Goal: Information Seeking & Learning: Learn about a topic

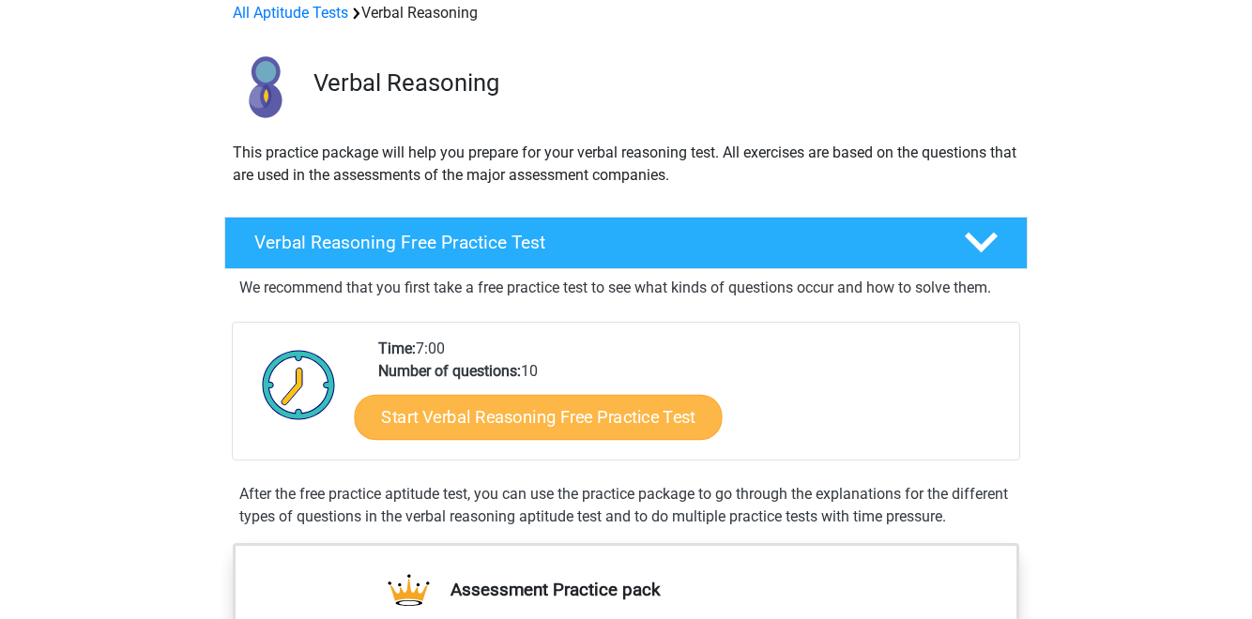
scroll to position [104, 0]
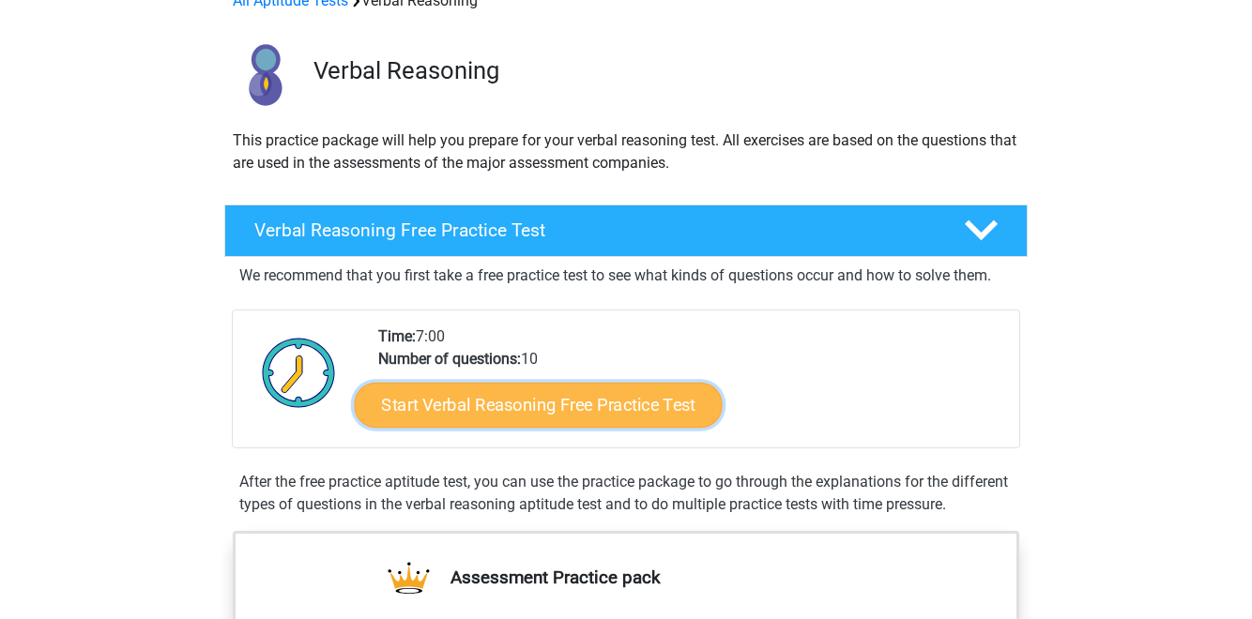
click at [531, 423] on link "Start Verbal Reasoning Free Practice Test" at bounding box center [539, 405] width 368 height 45
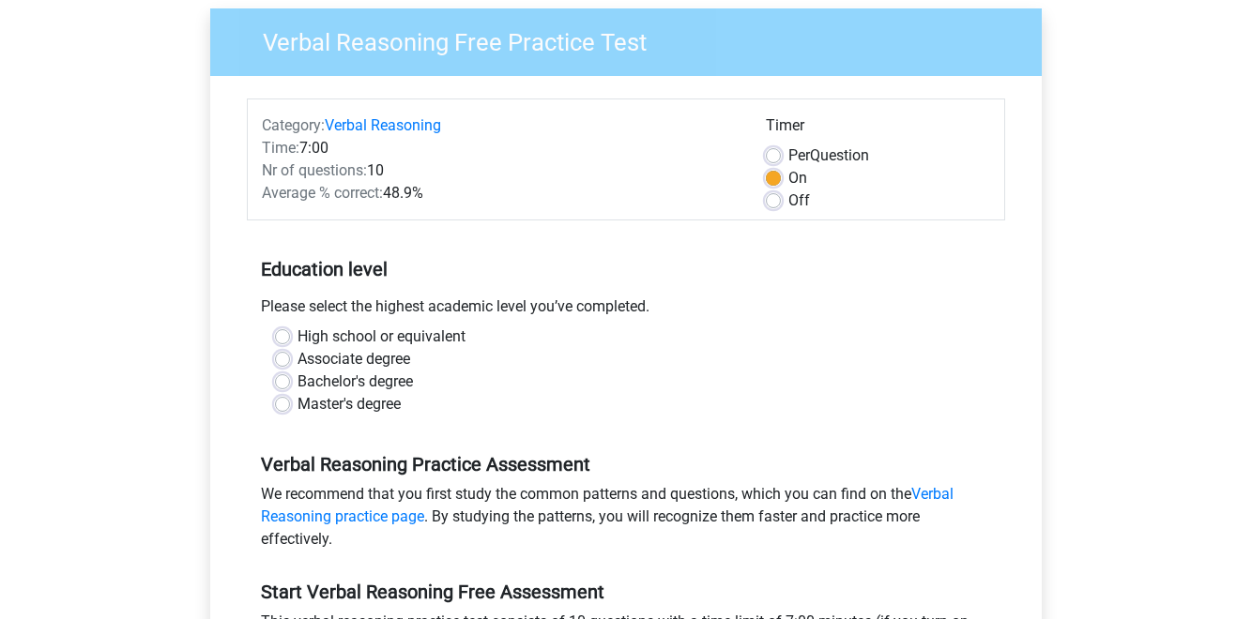
scroll to position [146, 0]
click at [297, 406] on label "Master's degree" at bounding box center [348, 403] width 103 height 23
click at [286, 406] on input "Master's degree" at bounding box center [282, 401] width 15 height 19
radio input "true"
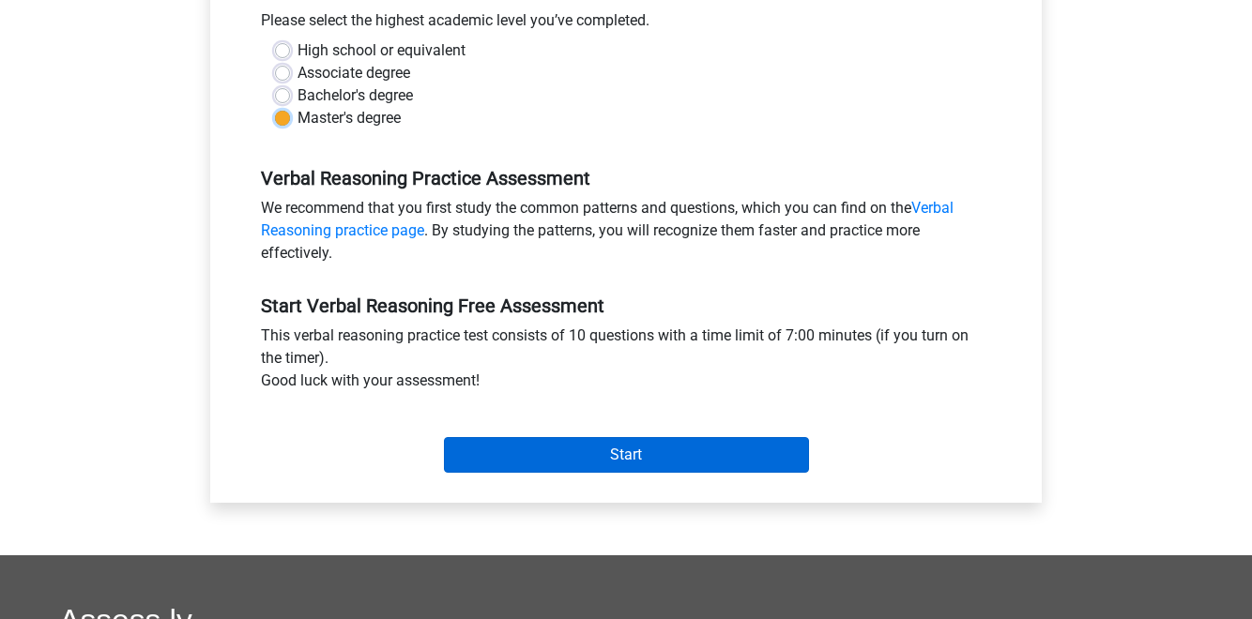
scroll to position [443, 0]
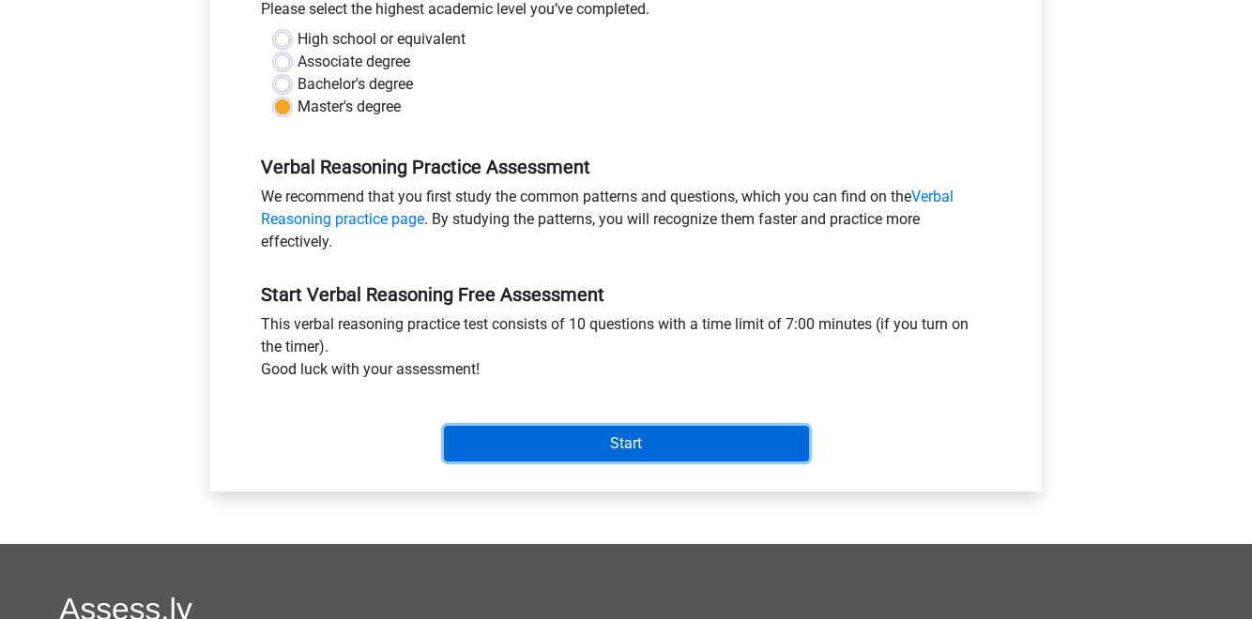
click at [557, 444] on input "Start" at bounding box center [626, 444] width 365 height 36
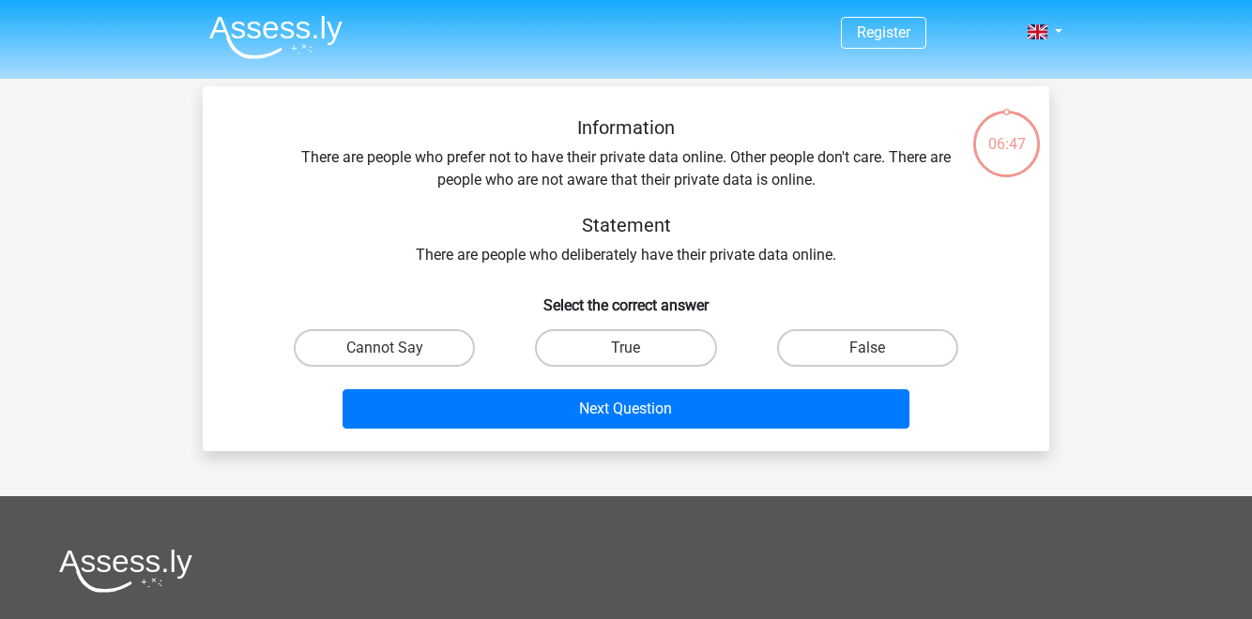
click at [504, 256] on div "Information There are people who prefer not to have their private data online. …" at bounding box center [626, 191] width 786 height 150
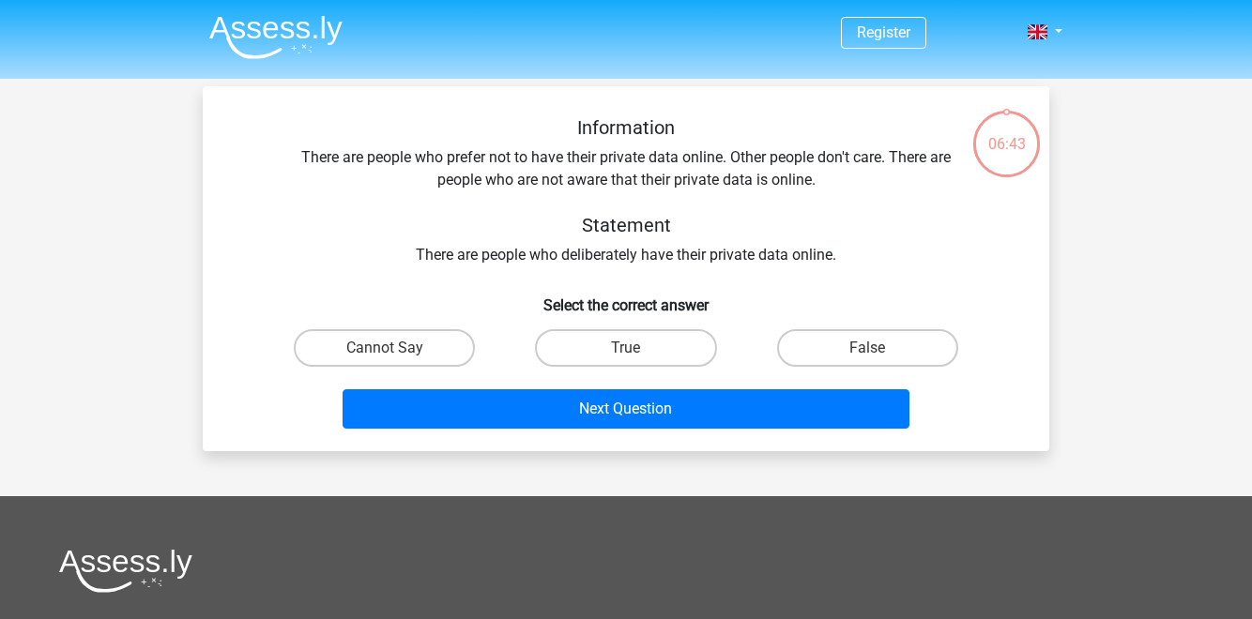
click at [504, 256] on div "Information There are people who prefer not to have their private data online. …" at bounding box center [626, 191] width 786 height 150
click at [443, 349] on label "Cannot Say" at bounding box center [384, 348] width 181 height 38
click at [397, 349] on input "Cannot Say" at bounding box center [391, 354] width 12 height 12
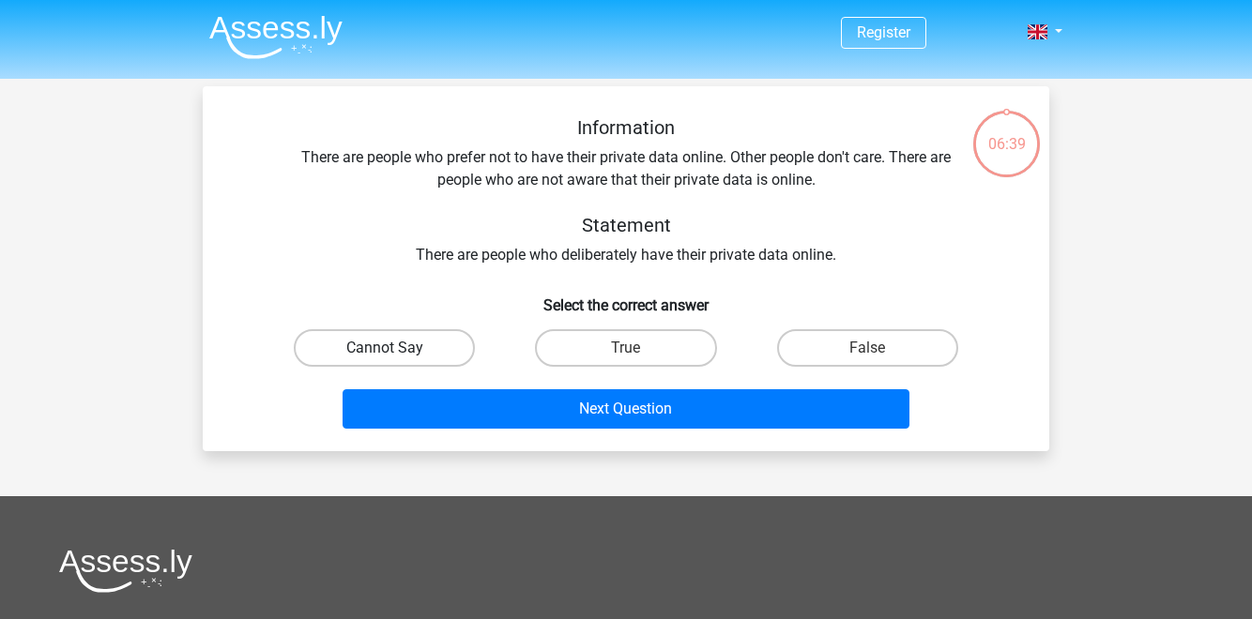
radio input "true"
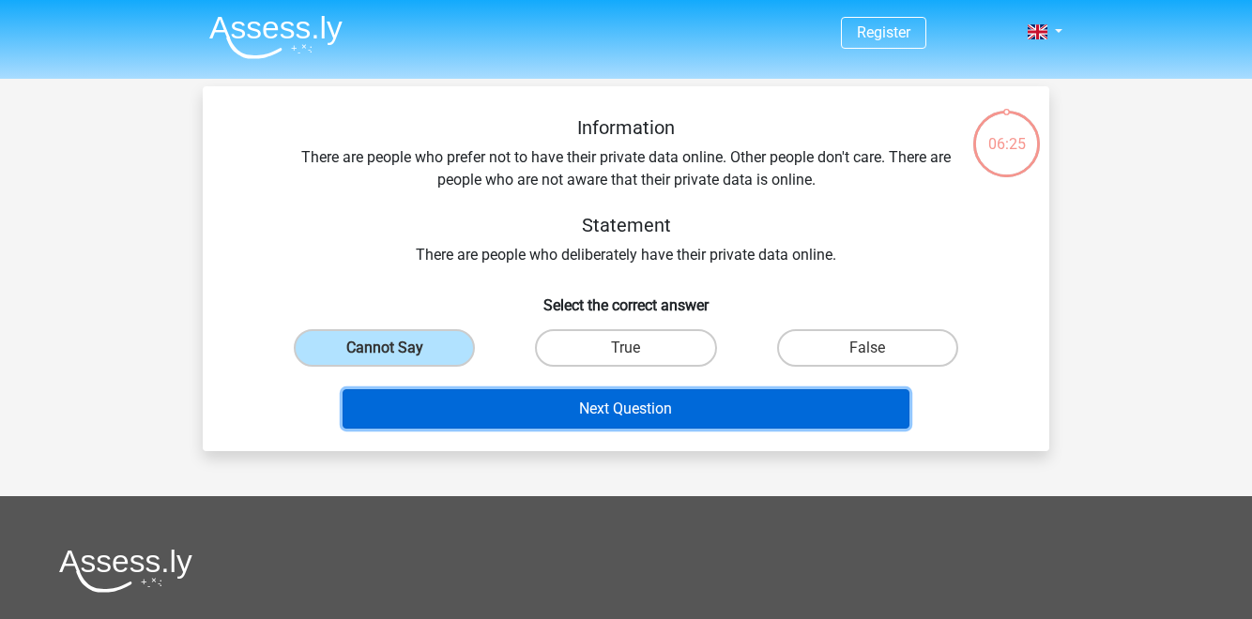
click at [608, 423] on button "Next Question" at bounding box center [627, 408] width 568 height 39
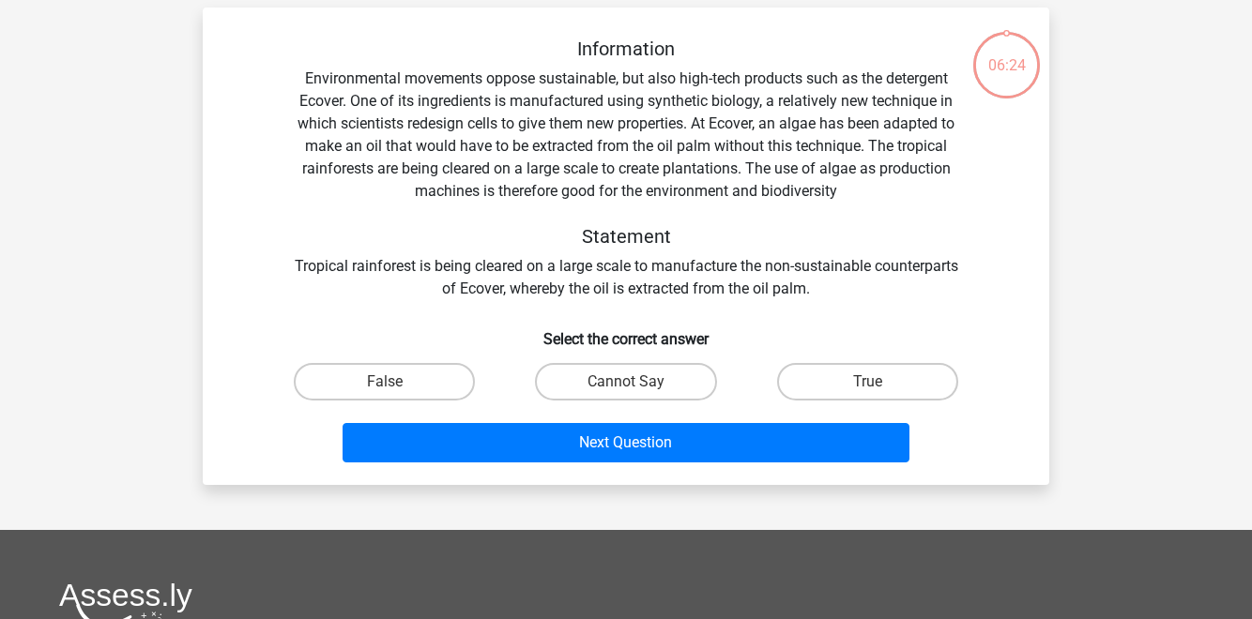
scroll to position [86, 0]
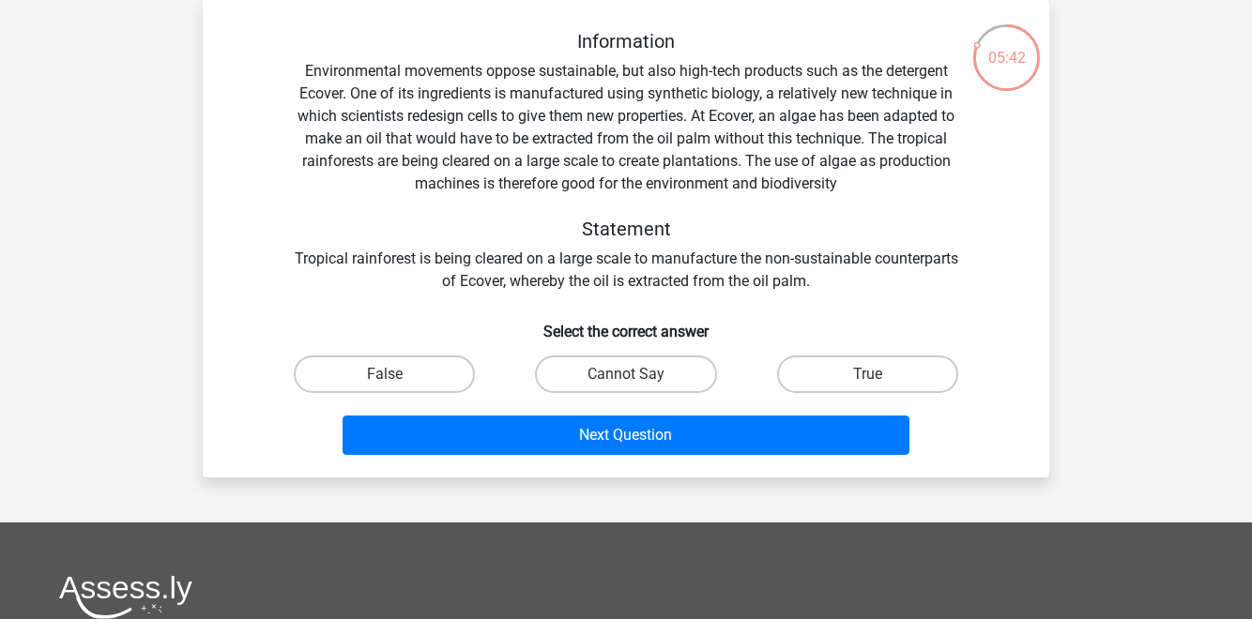
drag, startPoint x: 470, startPoint y: 263, endPoint x: 860, endPoint y: 275, distance: 389.6
click at [860, 275] on div "Information Environmental movements oppose sustainable, but also high-tech prod…" at bounding box center [626, 161] width 786 height 263
drag, startPoint x: 860, startPoint y: 275, endPoint x: 698, endPoint y: 258, distance: 162.3
click at [698, 258] on div "Information Environmental movements oppose sustainable, but also high-tech prod…" at bounding box center [626, 161] width 786 height 263
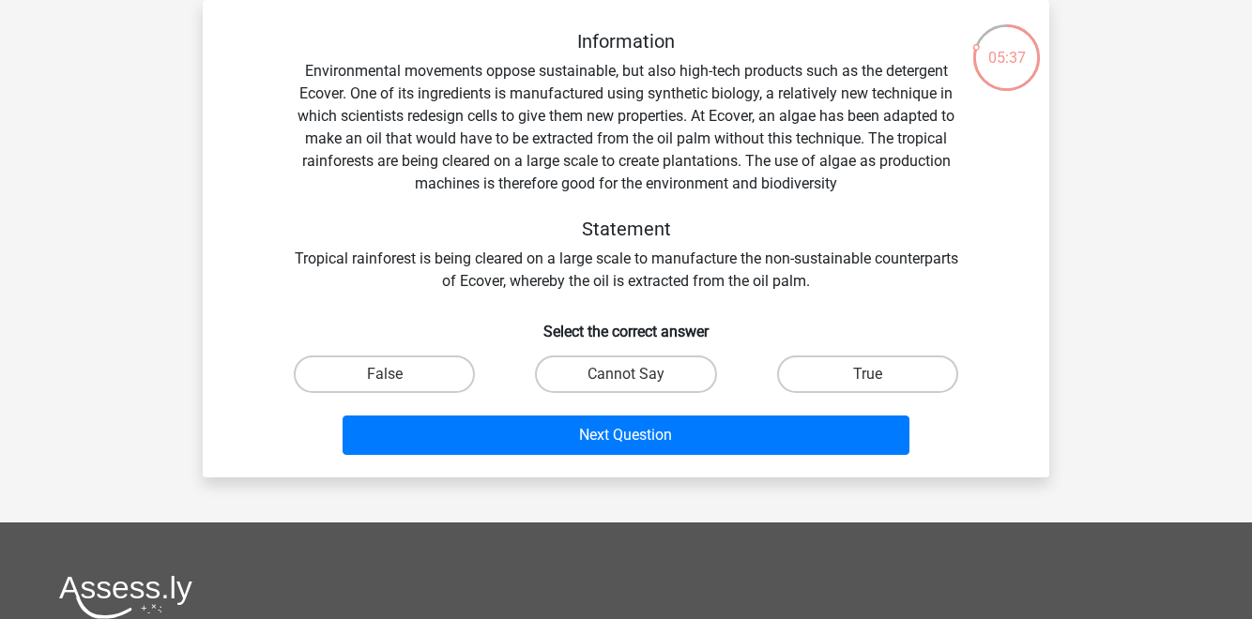
click at [698, 258] on div "Information Environmental movements oppose sustainable, but also high-tech prod…" at bounding box center [626, 161] width 786 height 263
click at [824, 363] on label "True" at bounding box center [867, 375] width 181 height 38
click at [867, 374] on input "True" at bounding box center [873, 380] width 12 height 12
radio input "true"
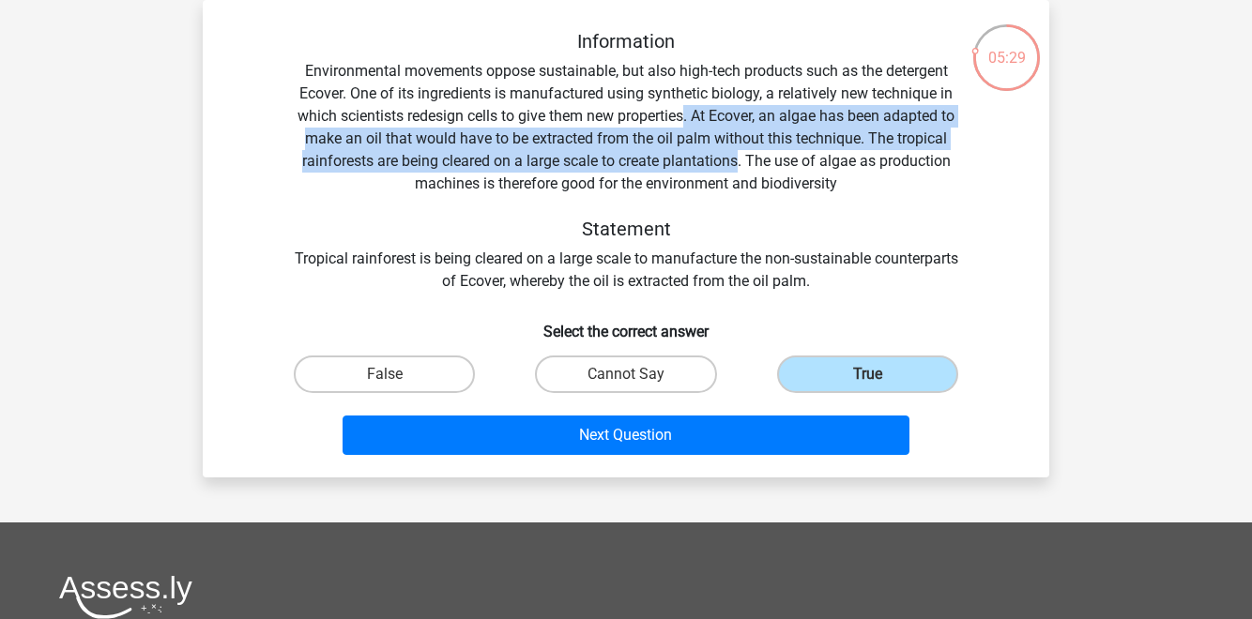
drag, startPoint x: 684, startPoint y: 124, endPoint x: 737, endPoint y: 157, distance: 62.0
click at [737, 157] on div "Information Environmental movements oppose sustainable, but also high-tech prod…" at bounding box center [626, 161] width 786 height 263
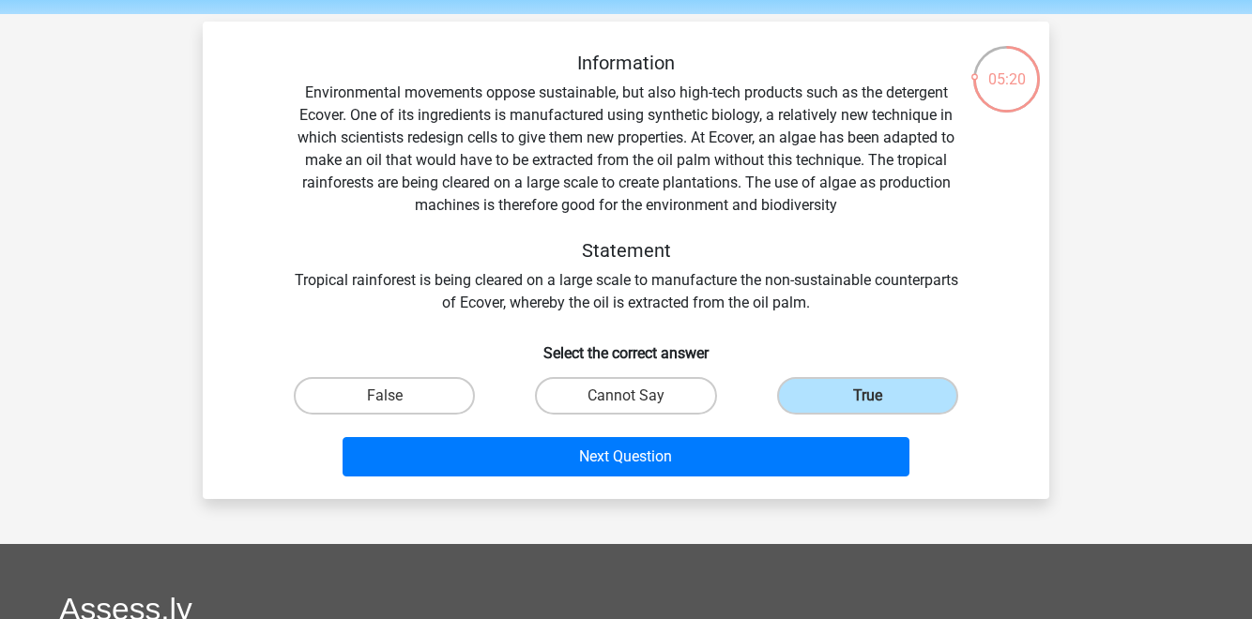
scroll to position [63, 0]
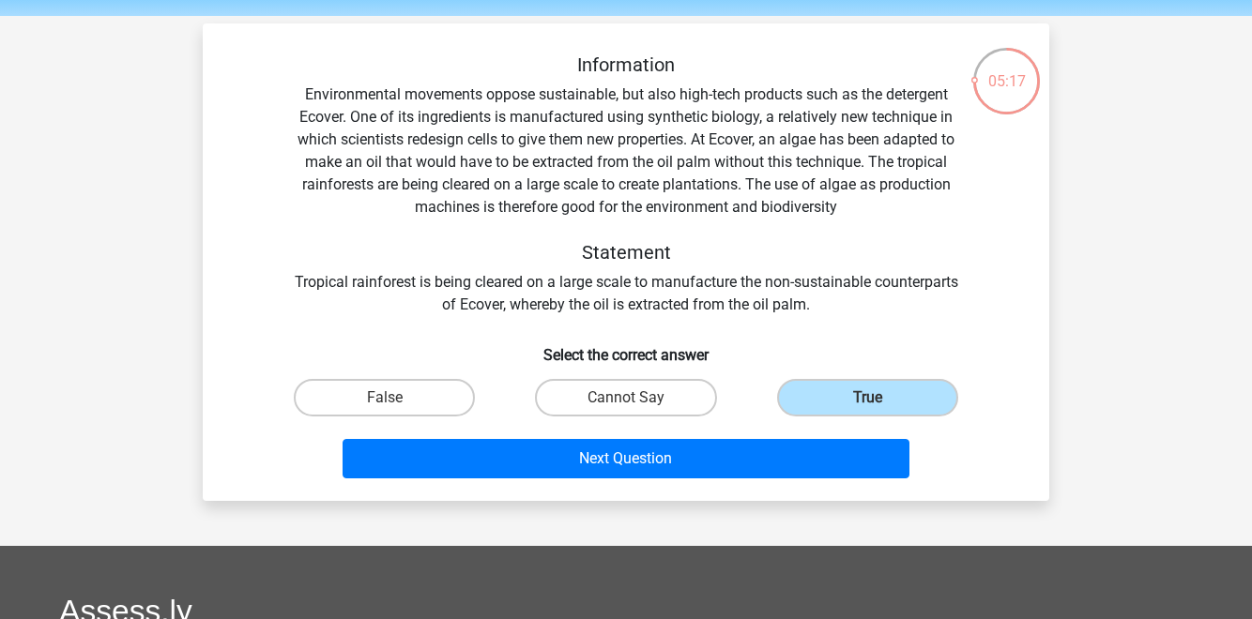
click at [621, 98] on div "Information Environmental movements oppose sustainable, but also high-tech prod…" at bounding box center [626, 184] width 786 height 263
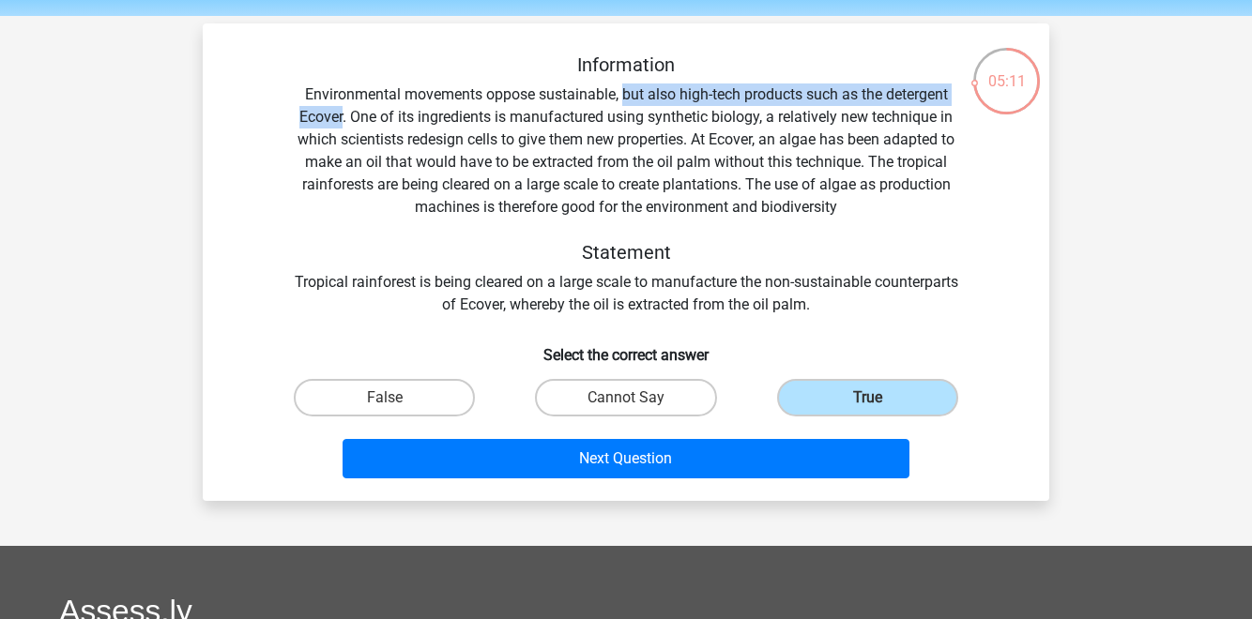
drag, startPoint x: 621, startPoint y: 98, endPoint x: 343, endPoint y: 120, distance: 279.6
click at [343, 120] on div "Information Environmental movements oppose sustainable, but also high-tech prod…" at bounding box center [626, 184] width 786 height 263
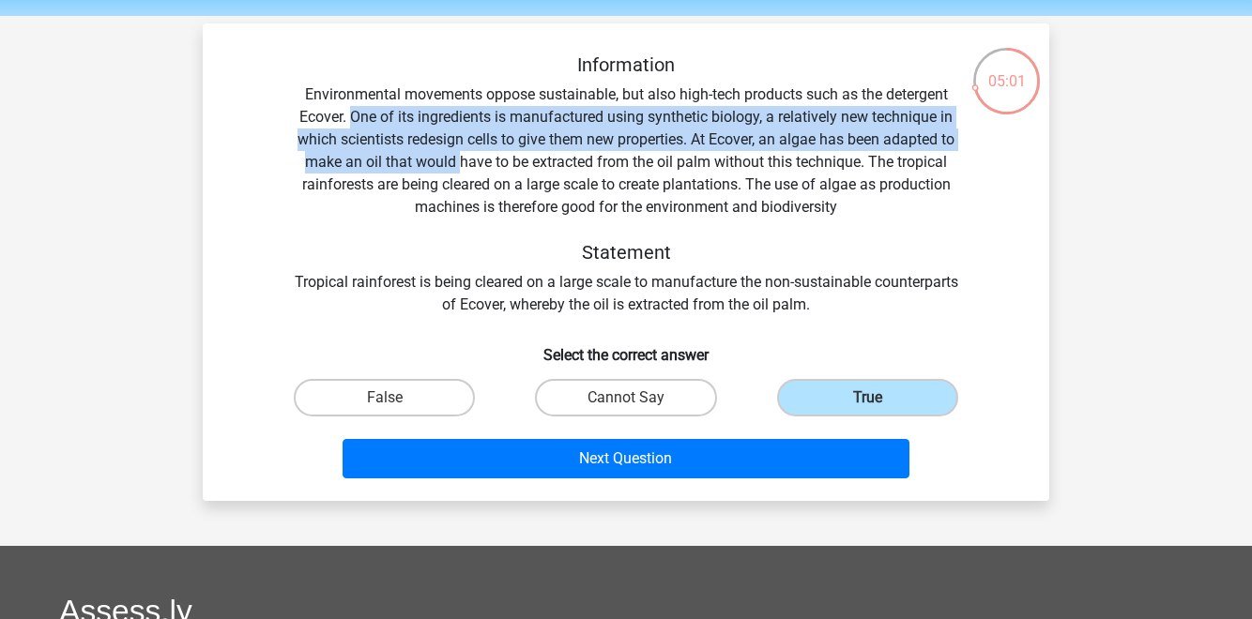
drag, startPoint x: 349, startPoint y: 119, endPoint x: 459, endPoint y: 159, distance: 116.7
click at [459, 159] on div "Information Environmental movements oppose sustainable, but also high-tech prod…" at bounding box center [626, 184] width 786 height 263
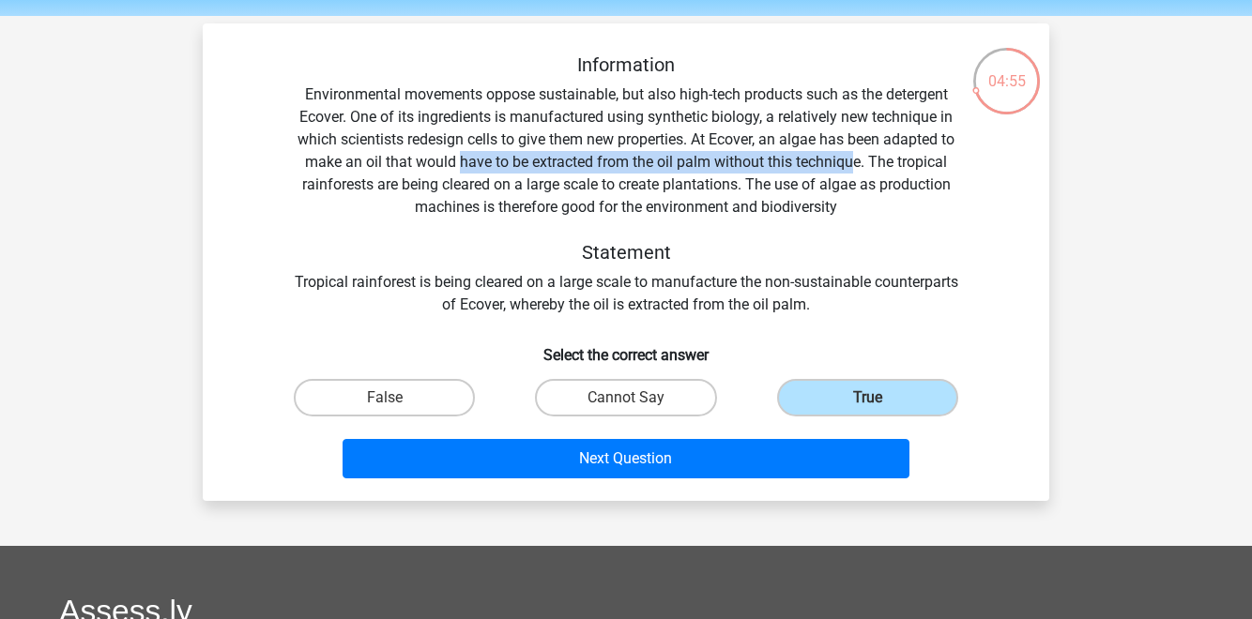
drag, startPoint x: 459, startPoint y: 159, endPoint x: 853, endPoint y: 163, distance: 394.2
click at [853, 163] on div "Information Environmental movements oppose sustainable, but also high-tech prod…" at bounding box center [626, 184] width 786 height 263
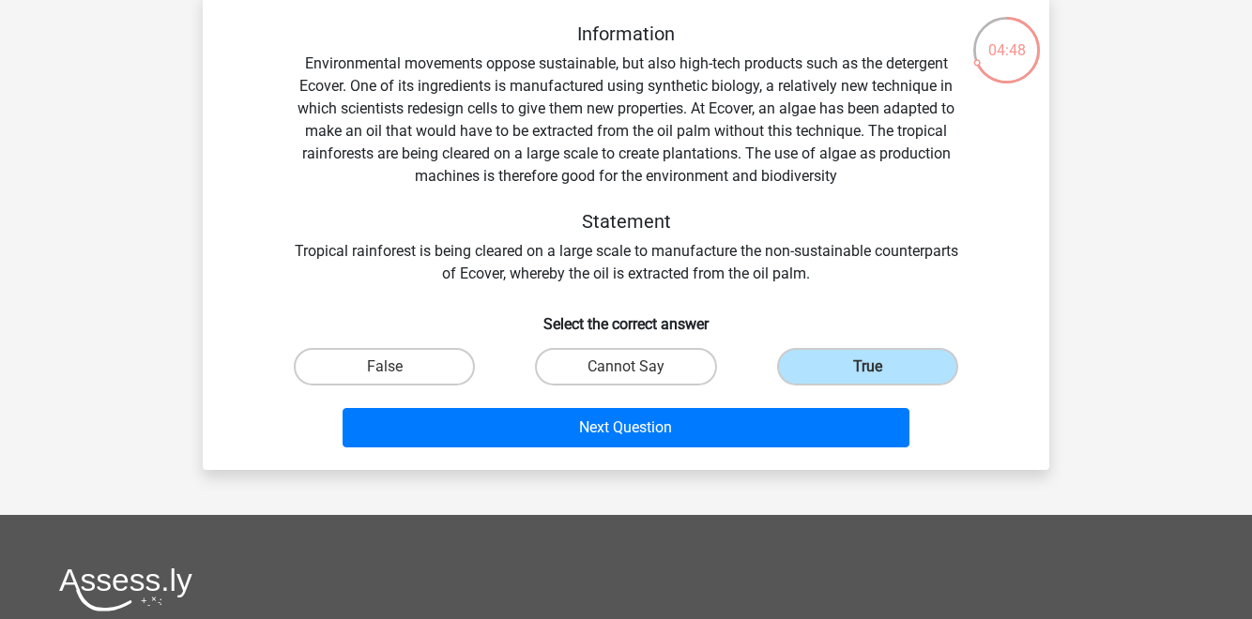
scroll to position [95, 0]
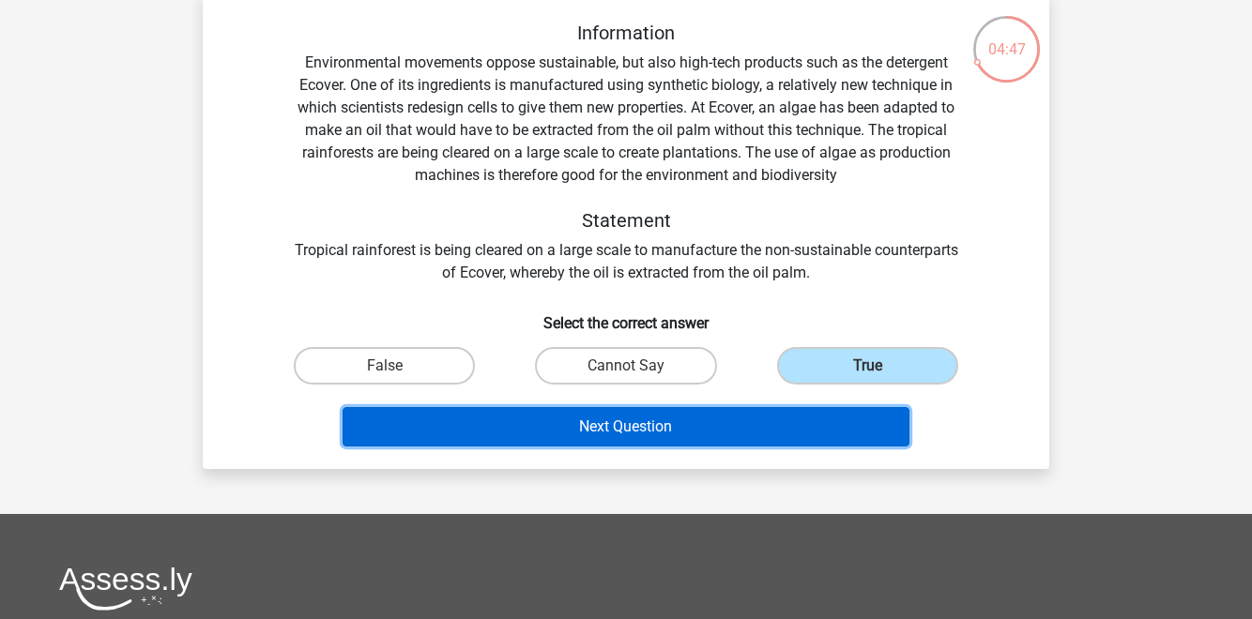
click at [731, 433] on button "Next Question" at bounding box center [627, 426] width 568 height 39
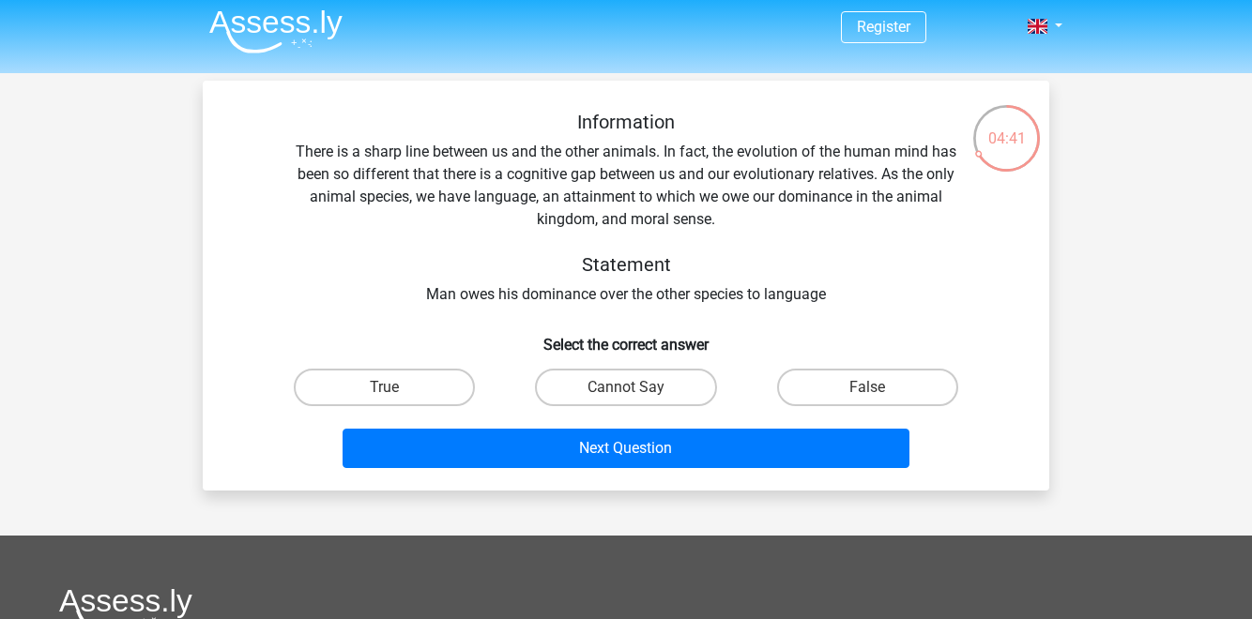
scroll to position [4, 0]
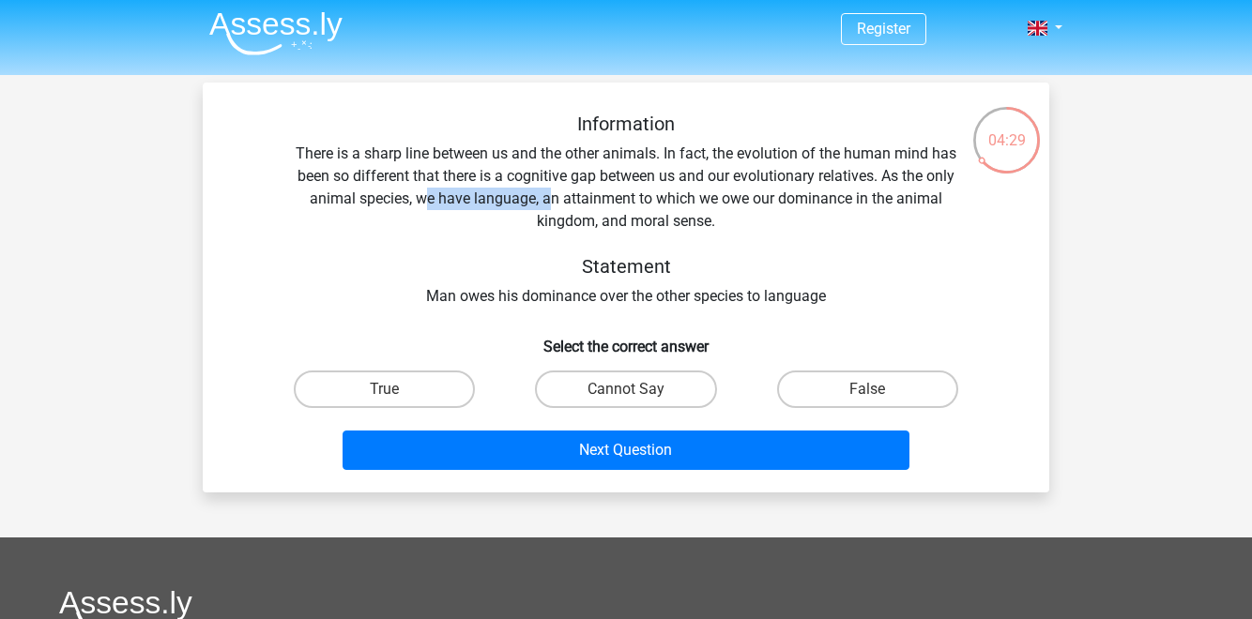
drag, startPoint x: 422, startPoint y: 206, endPoint x: 550, endPoint y: 201, distance: 127.7
click at [550, 201] on div "Information There is a sharp line between us and the other animals. In fact, th…" at bounding box center [626, 210] width 786 height 195
click at [460, 385] on label "True" at bounding box center [384, 390] width 181 height 38
click at [397, 389] on input "True" at bounding box center [391, 395] width 12 height 12
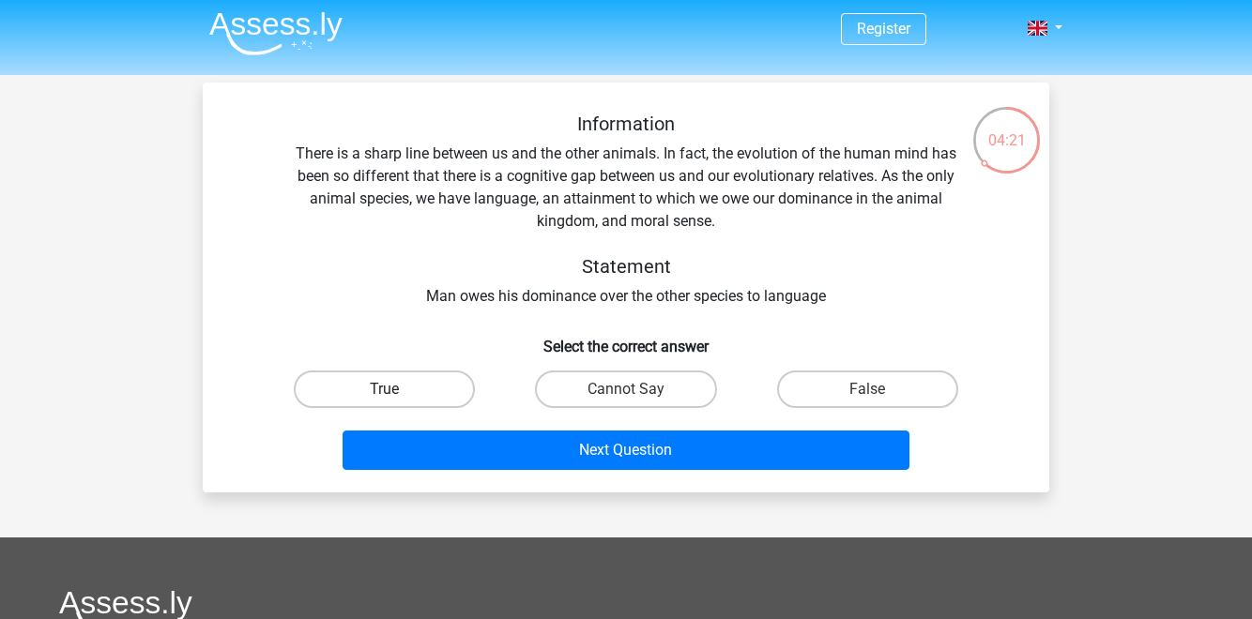
radio input "true"
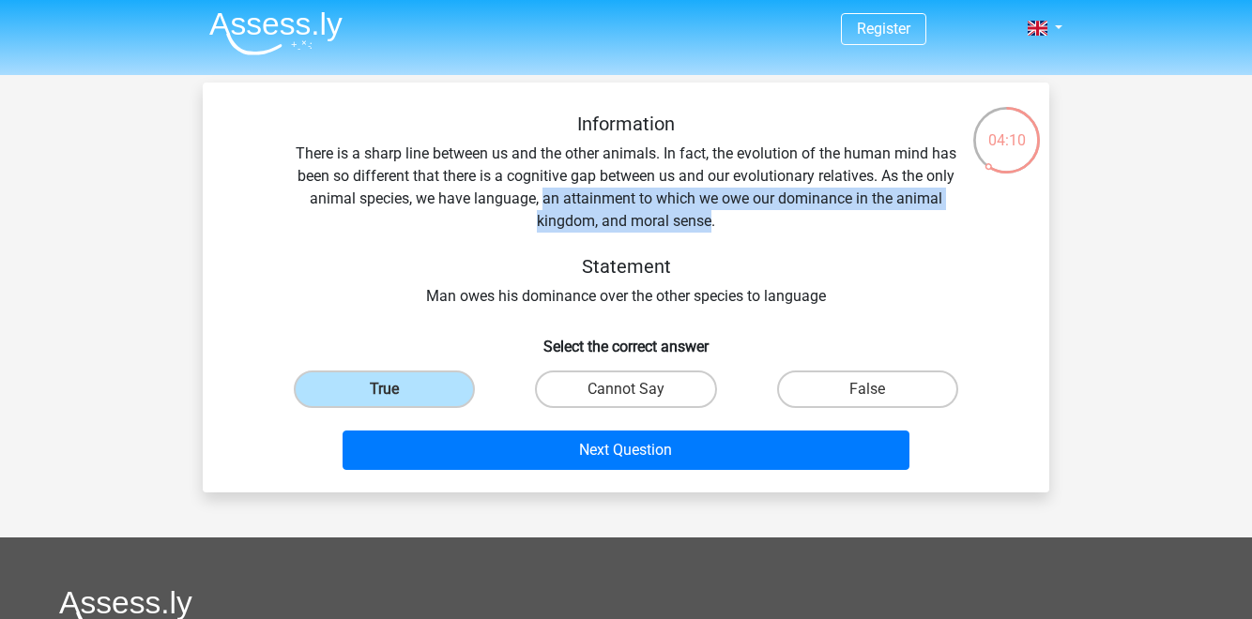
drag, startPoint x: 544, startPoint y: 201, endPoint x: 712, endPoint y: 229, distance: 170.3
click at [712, 229] on div "Information There is a sharp line between us and the other animals. In fact, th…" at bounding box center [626, 210] width 786 height 195
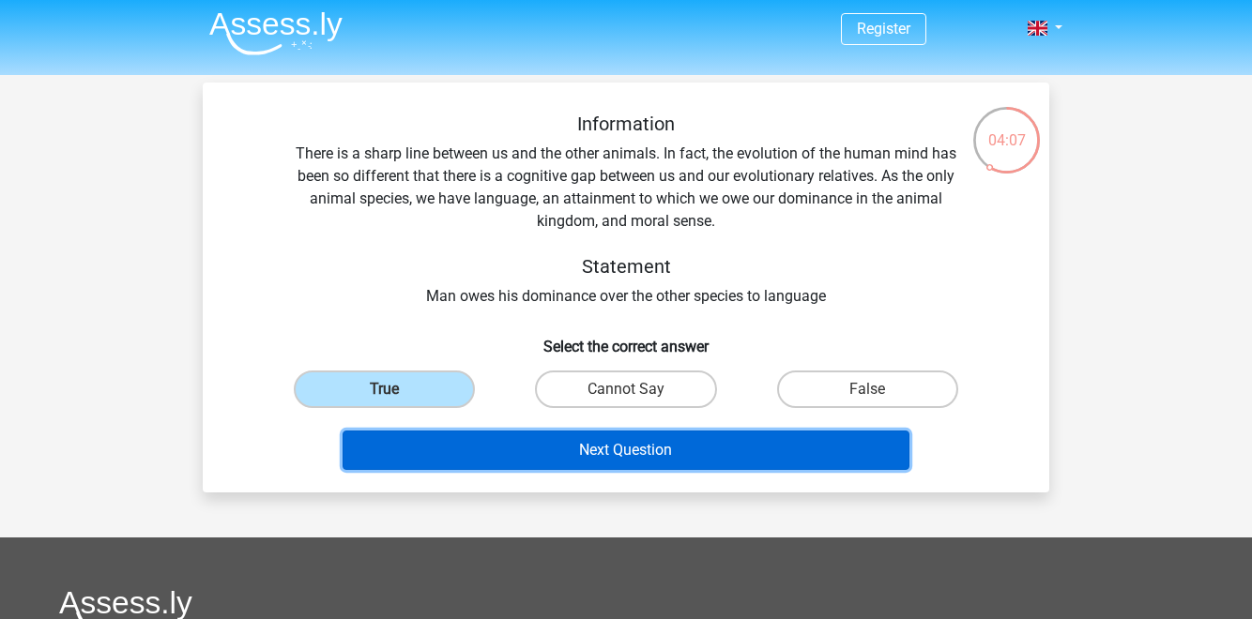
click at [742, 461] on button "Next Question" at bounding box center [627, 450] width 568 height 39
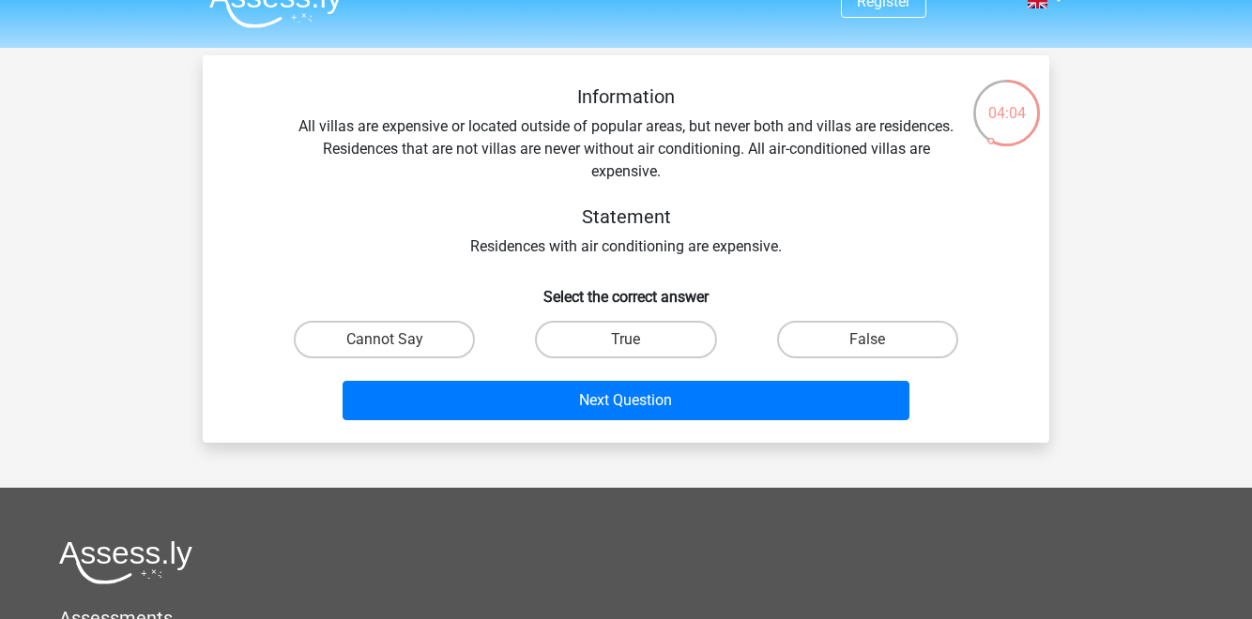
scroll to position [16, 0]
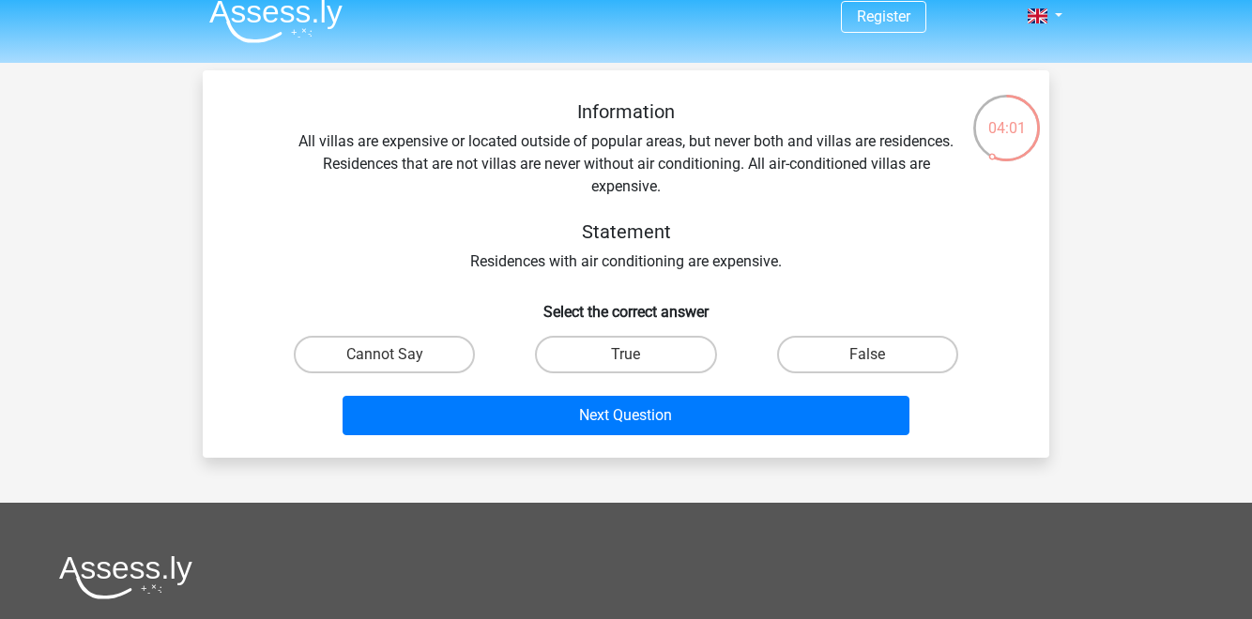
click at [552, 148] on div "Information All villas are expensive or located outside of popular areas, but n…" at bounding box center [626, 186] width 786 height 173
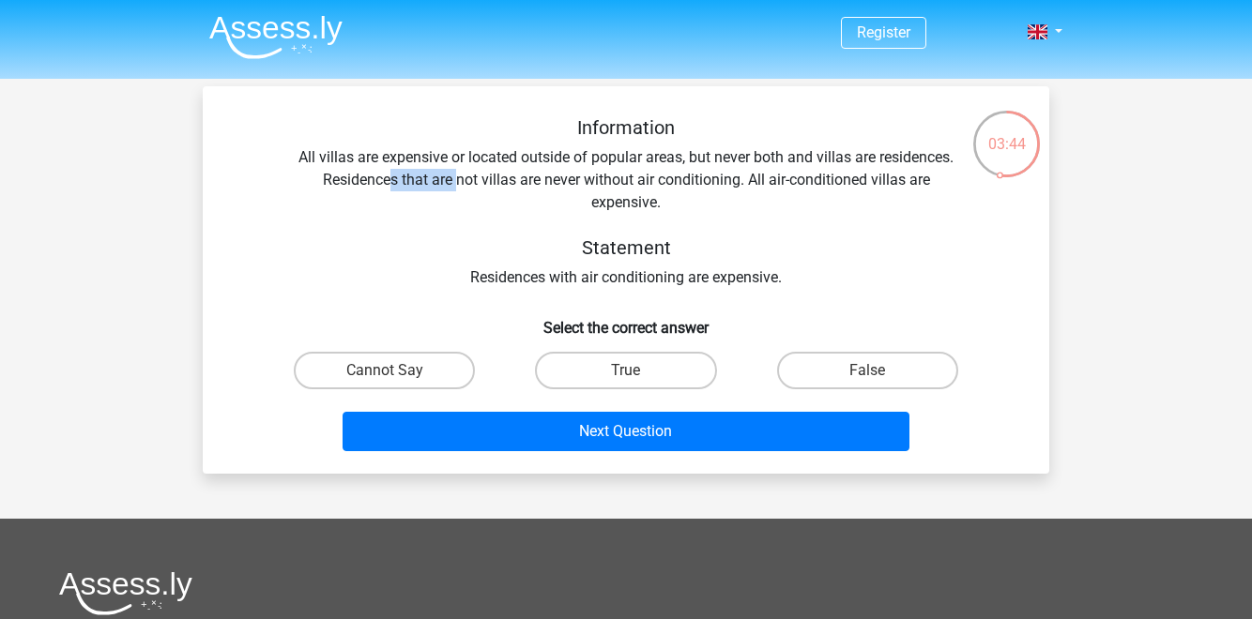
drag, startPoint x: 390, startPoint y: 182, endPoint x: 458, endPoint y: 178, distance: 67.7
click at [458, 178] on div "Information All villas are expensive or located outside of popular areas, but n…" at bounding box center [626, 202] width 786 height 173
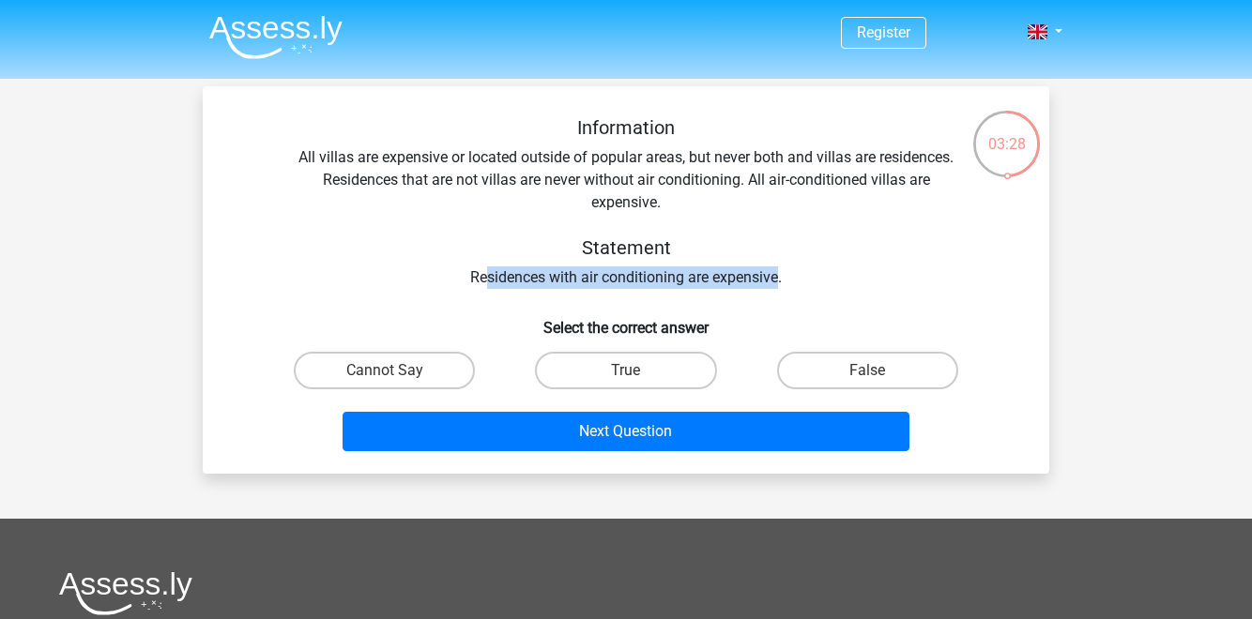
drag, startPoint x: 488, startPoint y: 276, endPoint x: 780, endPoint y: 276, distance: 291.8
click at [780, 276] on div "Information All villas are expensive or located outside of popular areas, but n…" at bounding box center [626, 202] width 786 height 173
click at [876, 382] on input "False" at bounding box center [873, 377] width 12 height 12
radio input "true"
click at [748, 285] on div "Information All villas are expensive or located outside of popular areas, but n…" at bounding box center [626, 202] width 786 height 173
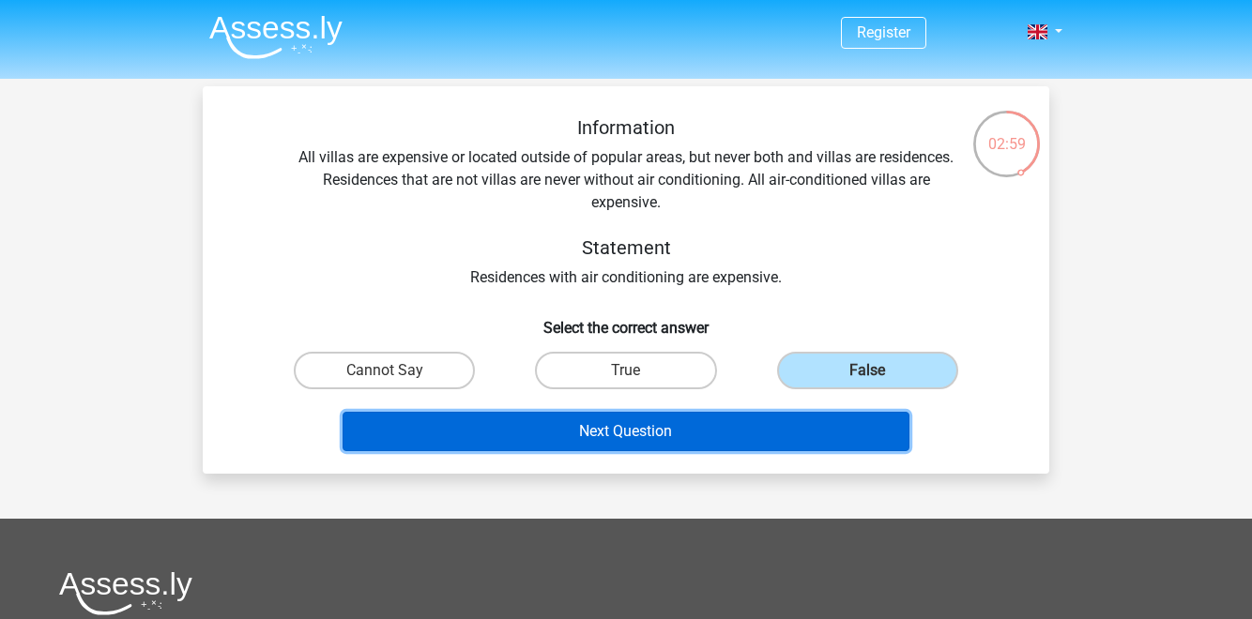
click at [672, 429] on button "Next Question" at bounding box center [627, 431] width 568 height 39
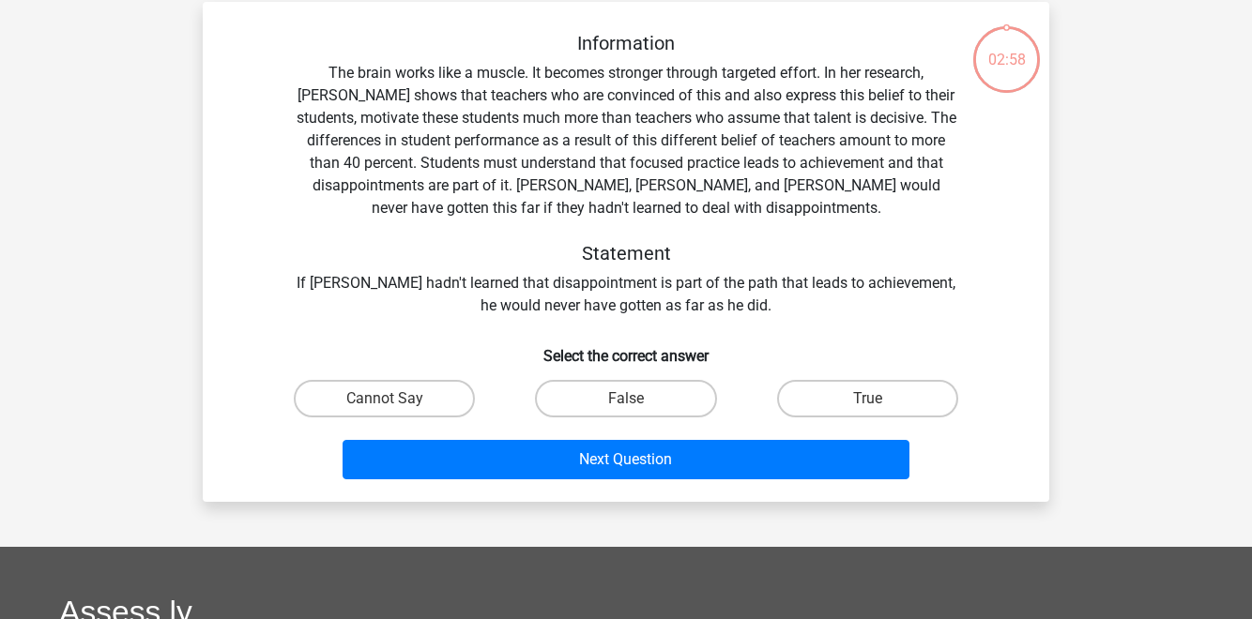
scroll to position [86, 0]
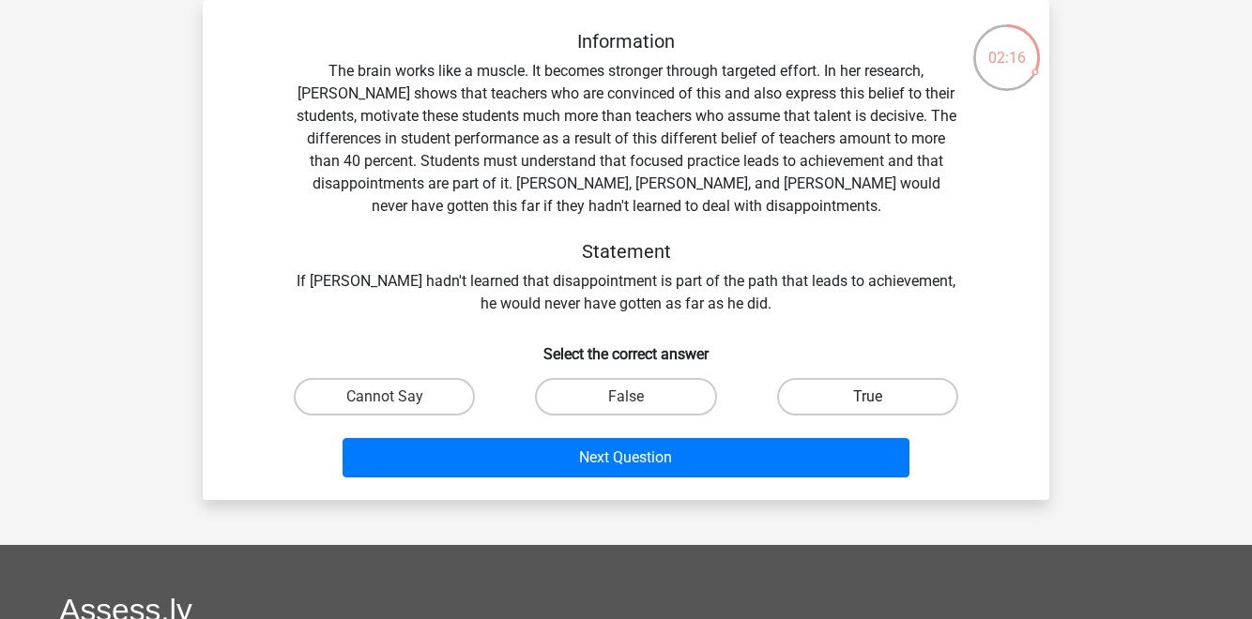
click at [838, 398] on label "True" at bounding box center [867, 397] width 181 height 38
click at [867, 398] on input "True" at bounding box center [873, 403] width 12 height 12
radio input "true"
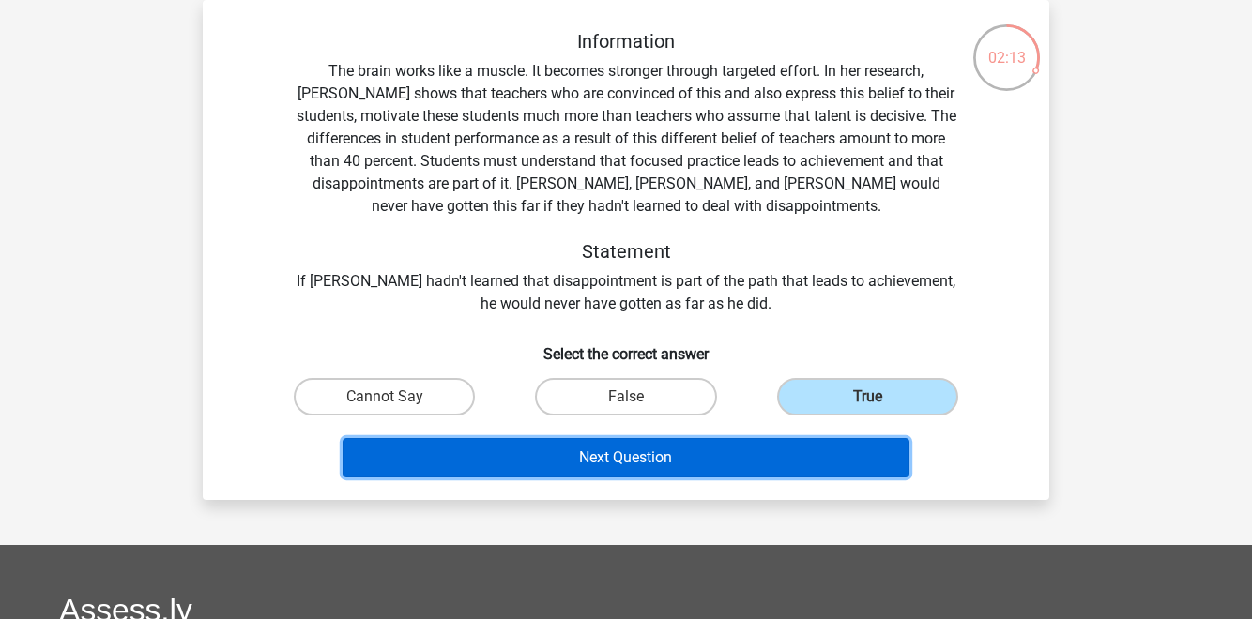
click at [783, 461] on button "Next Question" at bounding box center [627, 457] width 568 height 39
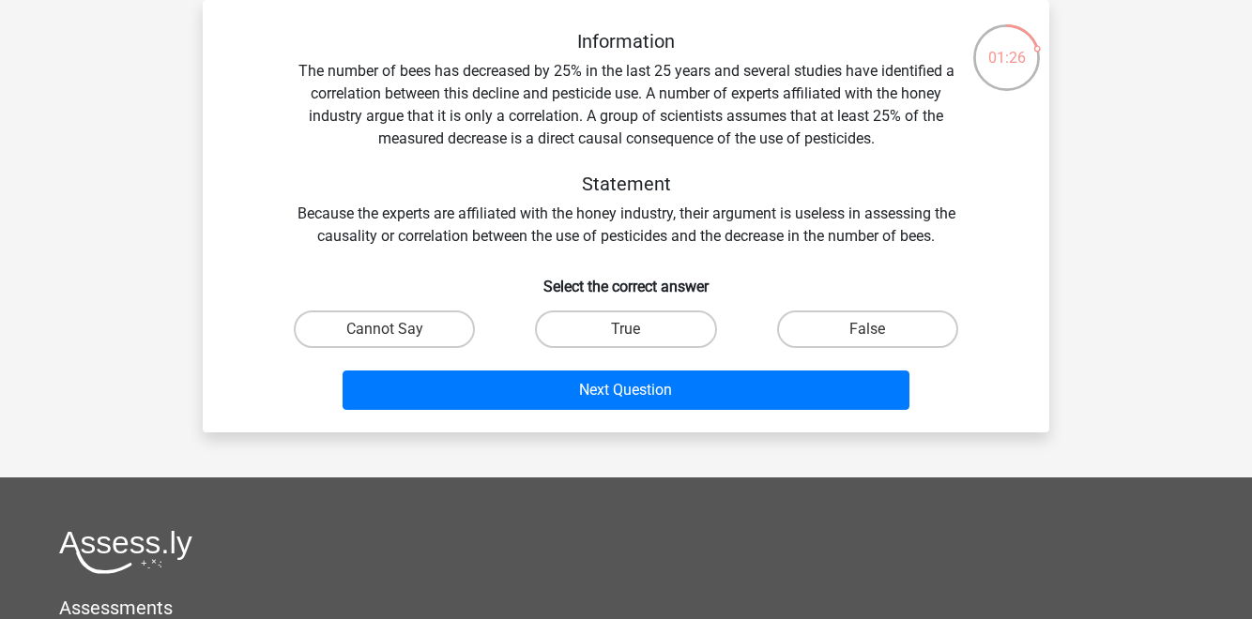
click at [583, 216] on div "Information The number of bees has decreased by 25% in the last 25 years and se…" at bounding box center [626, 139] width 786 height 218
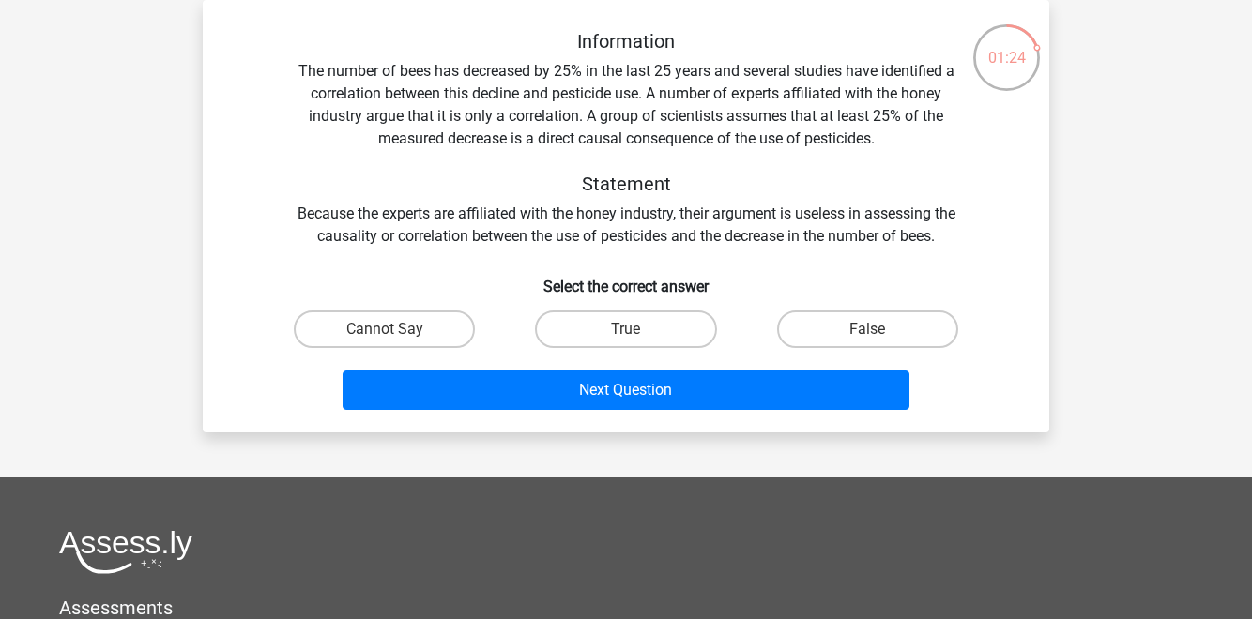
click at [583, 216] on div "Information The number of bees has decreased by 25% in the last 25 years and se…" at bounding box center [626, 139] width 786 height 218
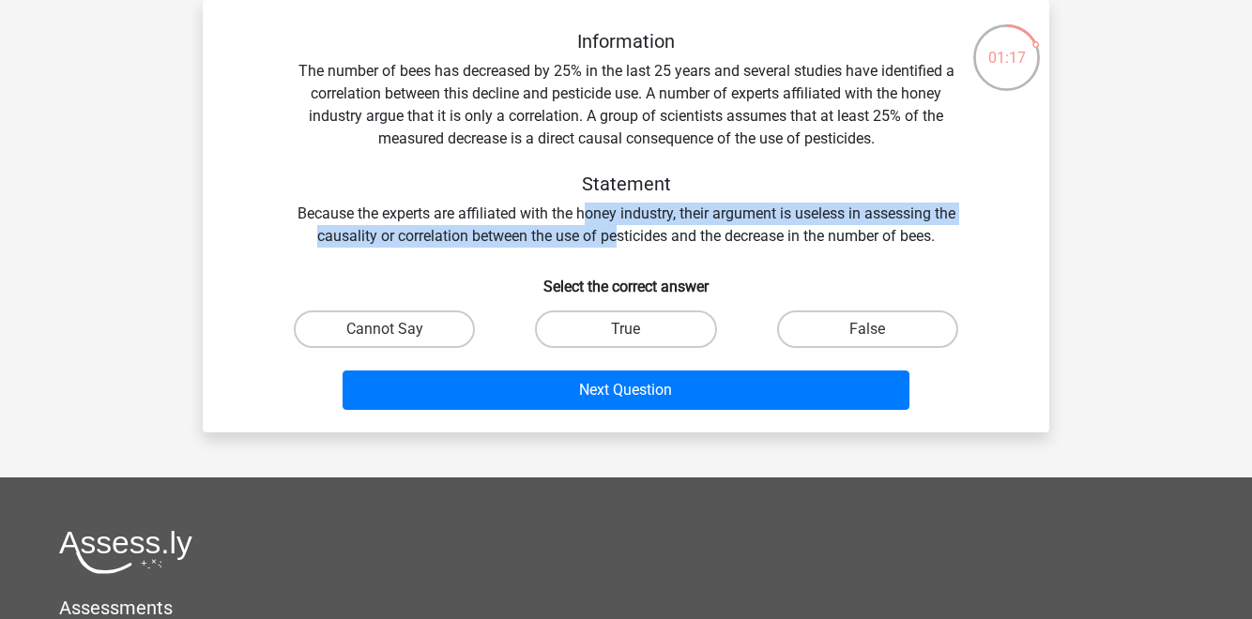
drag, startPoint x: 583, startPoint y: 216, endPoint x: 615, endPoint y: 227, distance: 33.8
click at [615, 227] on div "Information The number of bees has decreased by 25% in the last 25 years and se…" at bounding box center [626, 139] width 786 height 218
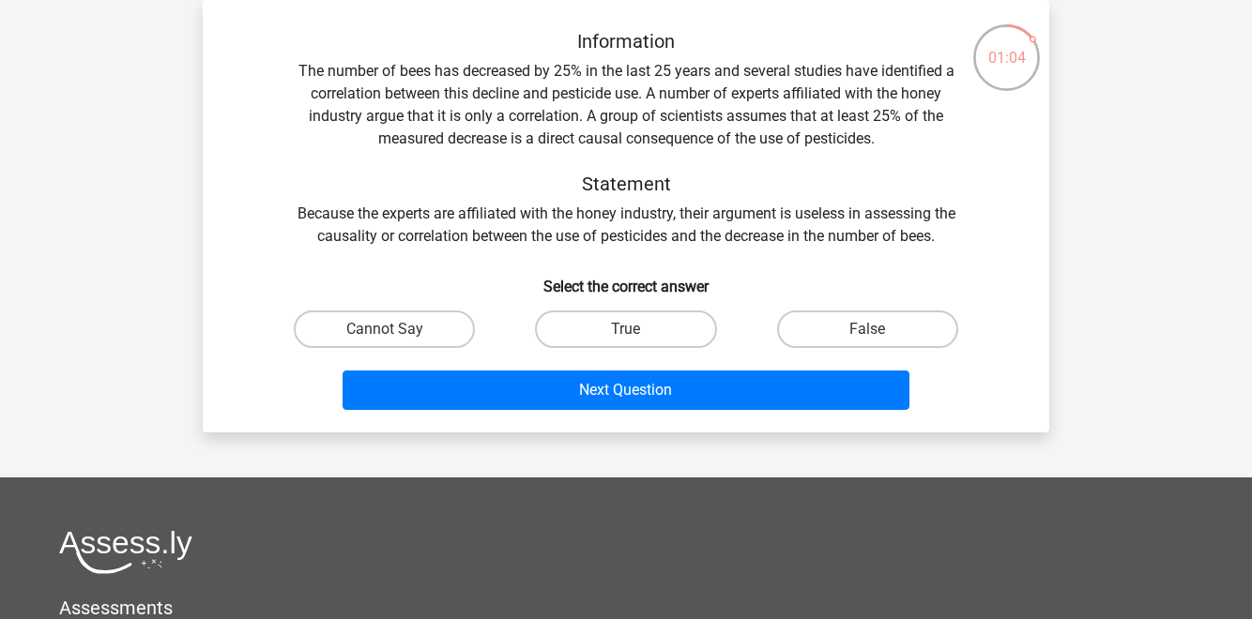
drag, startPoint x: 679, startPoint y: 214, endPoint x: 972, endPoint y: 229, distance: 293.2
click at [972, 229] on div "Information The number of bees has decreased by 25% in the last 25 years and se…" at bounding box center [626, 139] width 786 height 218
click at [421, 341] on label "Cannot Say" at bounding box center [384, 330] width 181 height 38
click at [397, 341] on input "Cannot Say" at bounding box center [391, 335] width 12 height 12
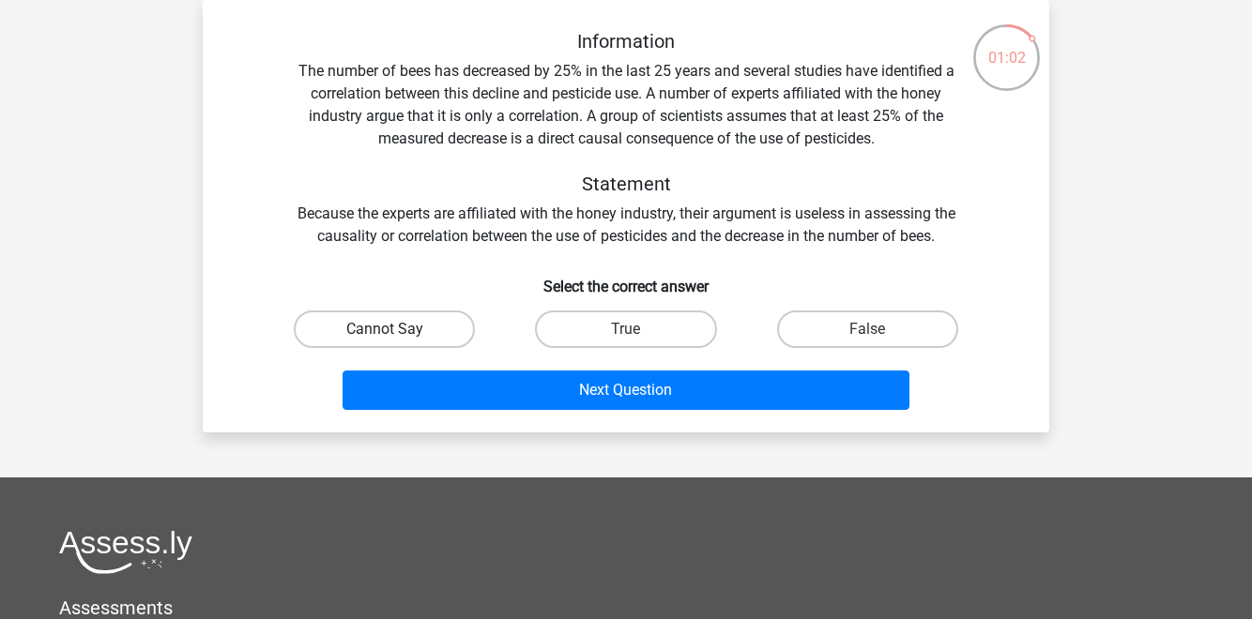
radio input "true"
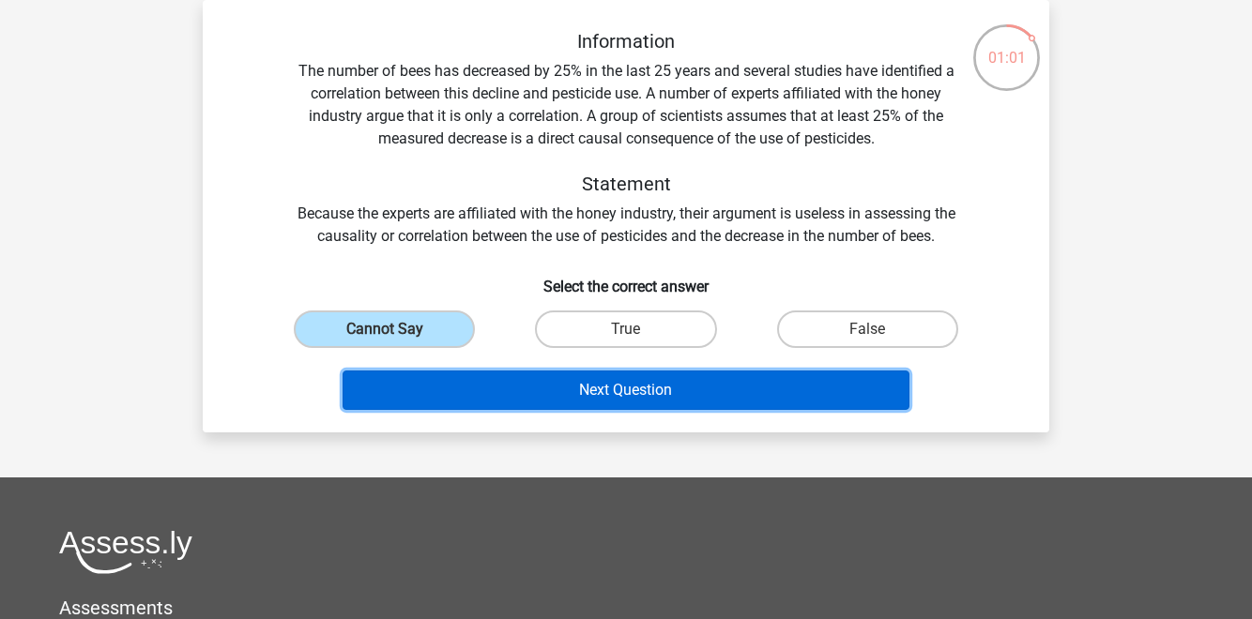
click at [553, 400] on button "Next Question" at bounding box center [627, 390] width 568 height 39
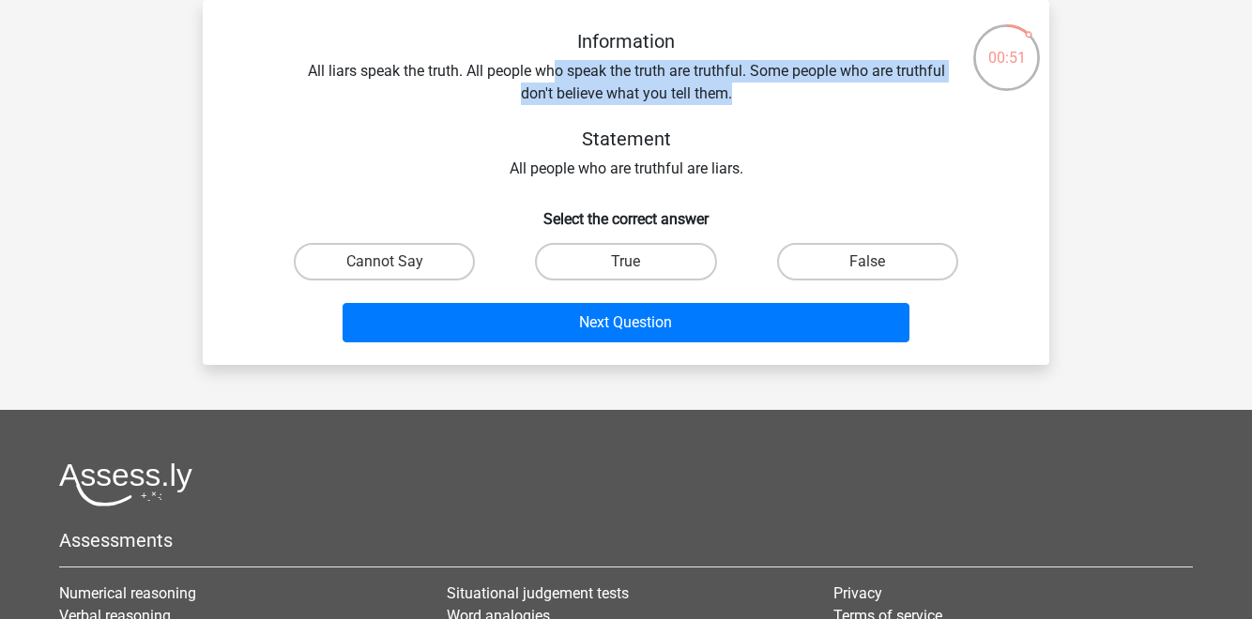
drag, startPoint x: 550, startPoint y: 75, endPoint x: 736, endPoint y: 85, distance: 186.1
click at [736, 85] on div "Information All liars speak the truth. All people who speak the truth are truth…" at bounding box center [626, 105] width 786 height 150
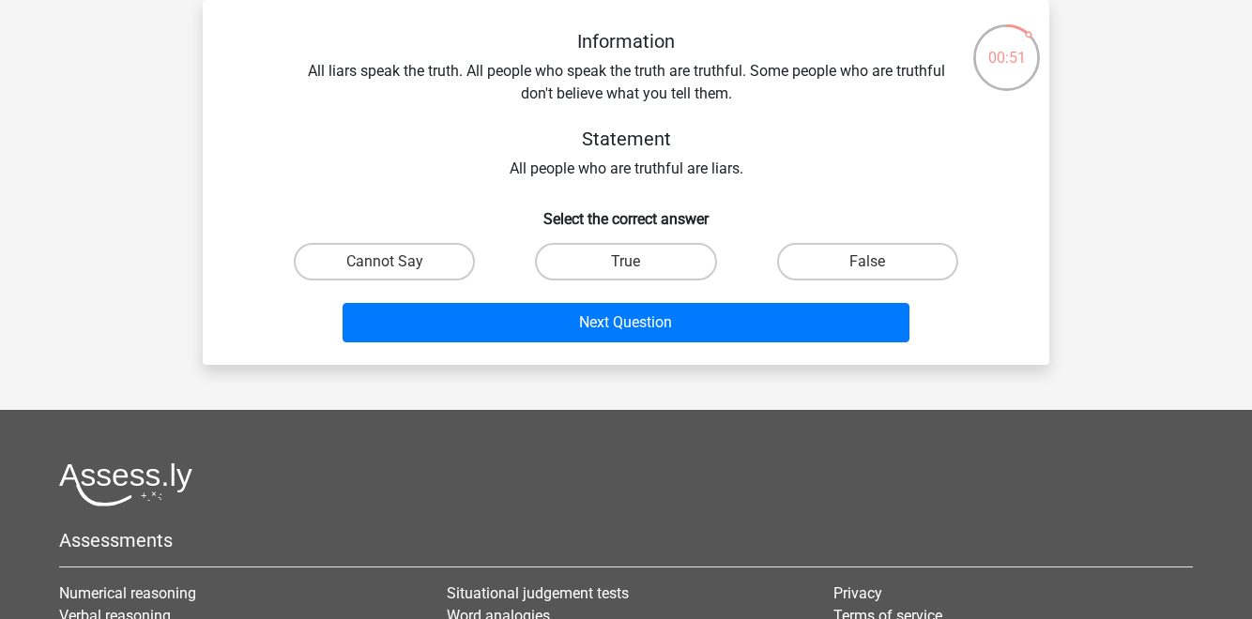
click at [736, 85] on div "Information All liars speak the truth. All people who speak the truth are truth…" at bounding box center [626, 105] width 786 height 150
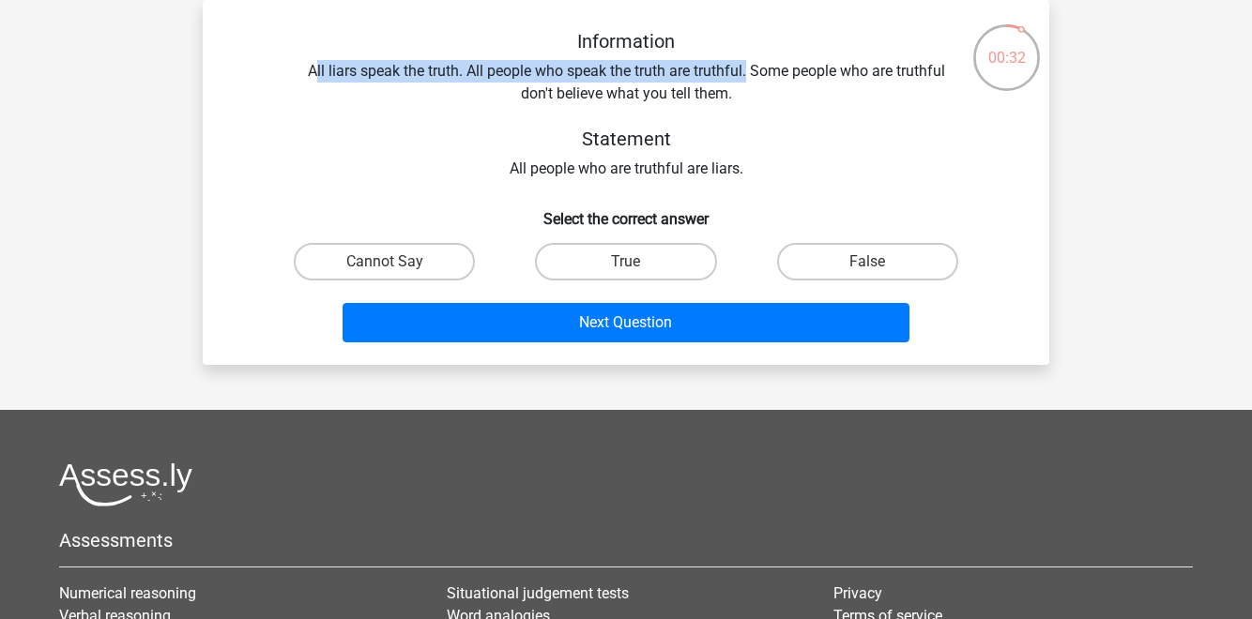
drag, startPoint x: 315, startPoint y: 76, endPoint x: 749, endPoint y: 69, distance: 433.6
click at [749, 69] on div "Information All liars speak the truth. All people who speak the truth are truth…" at bounding box center [626, 105] width 786 height 150
click at [464, 254] on label "Cannot Say" at bounding box center [384, 262] width 181 height 38
click at [397, 262] on input "Cannot Say" at bounding box center [391, 268] width 12 height 12
radio input "true"
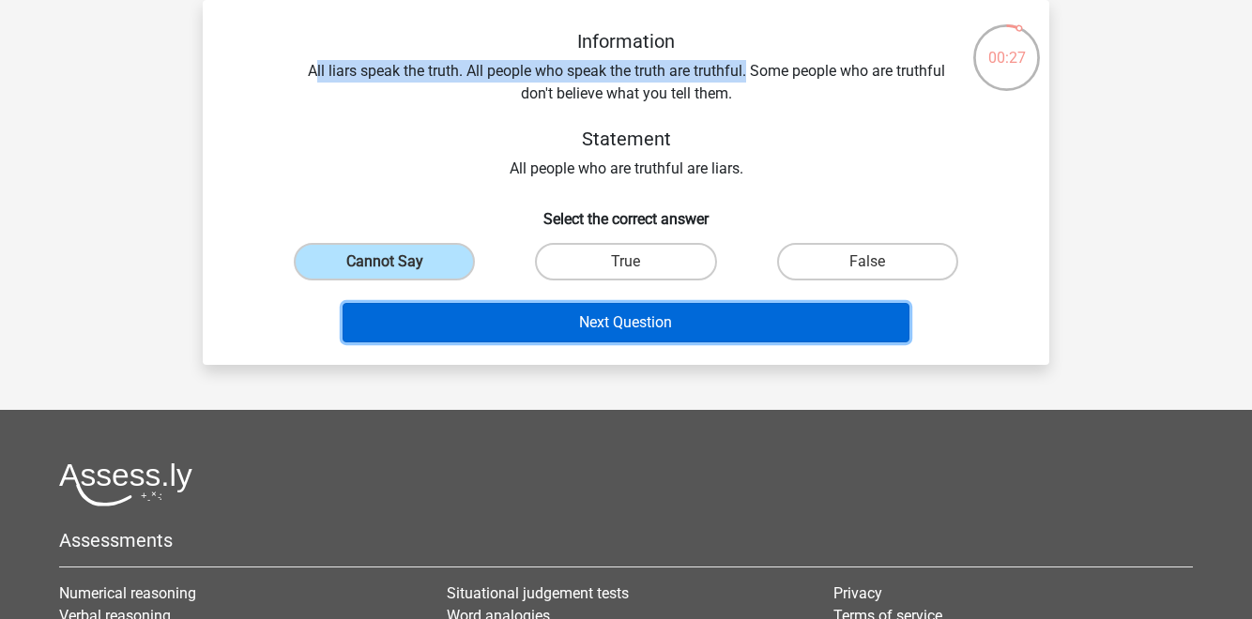
click at [573, 323] on button "Next Question" at bounding box center [627, 322] width 568 height 39
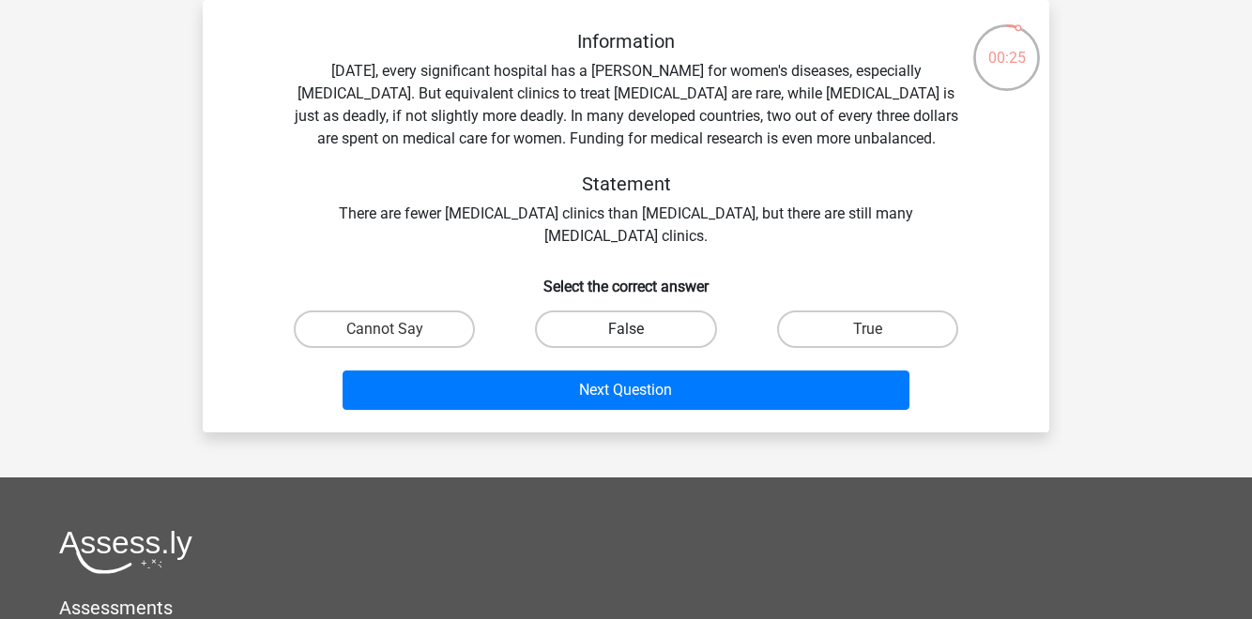
click at [618, 340] on label "False" at bounding box center [625, 330] width 181 height 38
click at [626, 340] on input "False" at bounding box center [632, 335] width 12 height 12
radio input "true"
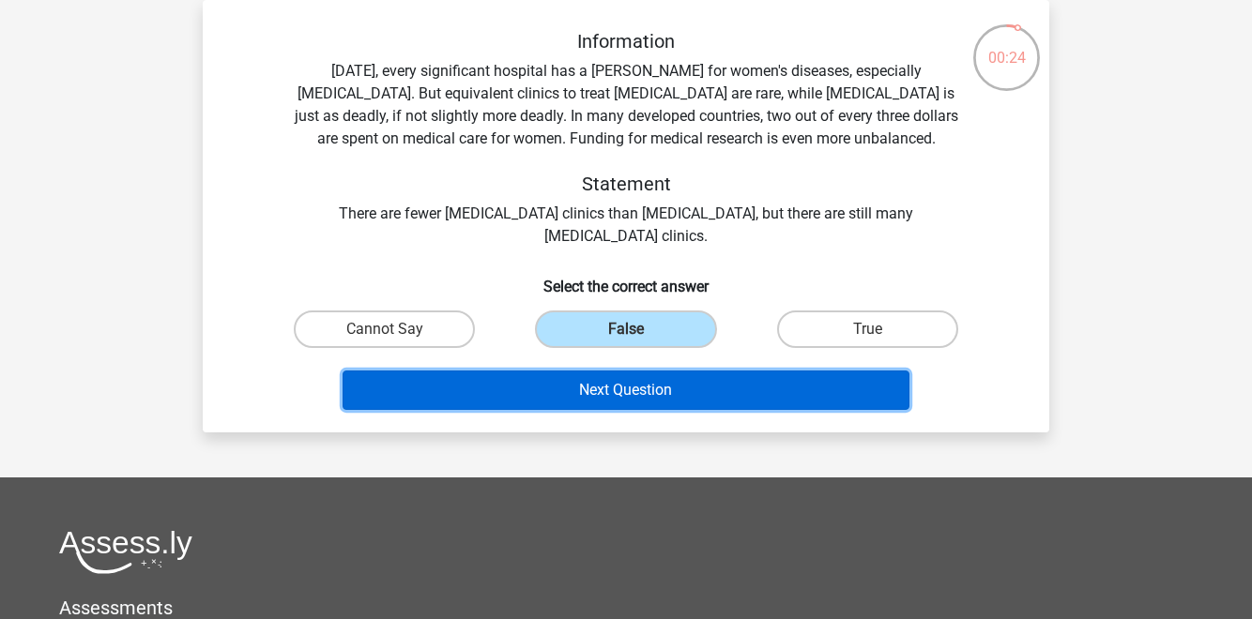
click at [647, 388] on button "Next Question" at bounding box center [627, 390] width 568 height 39
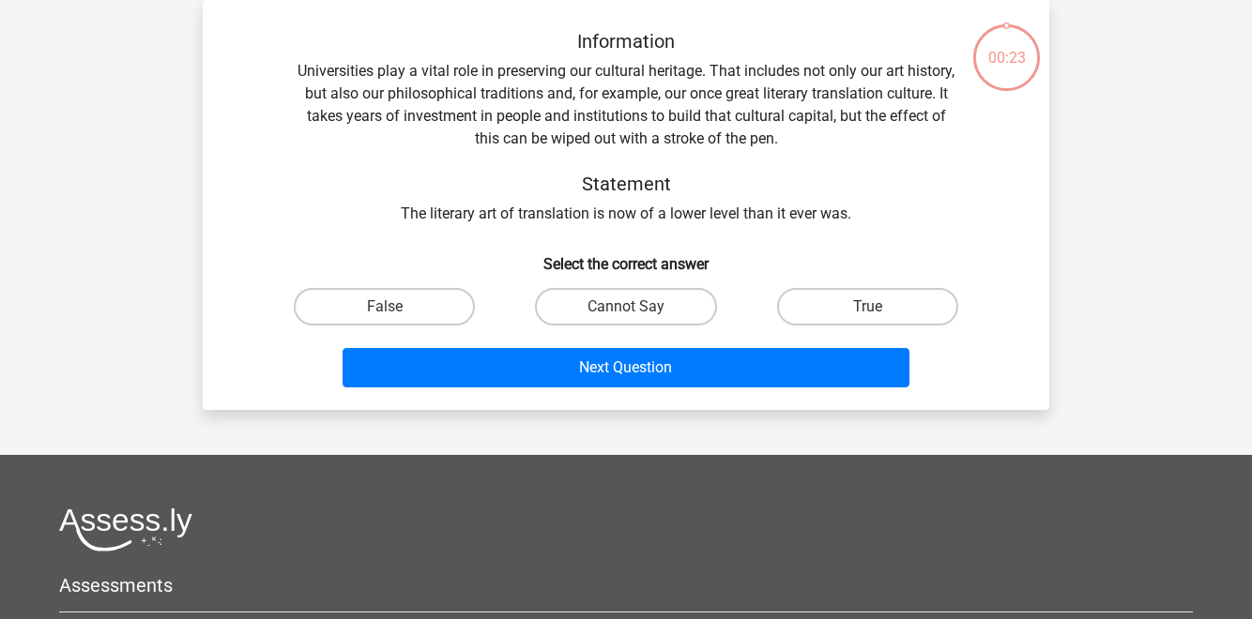
click at [628, 328] on div "Cannot Say" at bounding box center [625, 307] width 241 height 53
click at [626, 312] on input "Cannot Say" at bounding box center [632, 313] width 12 height 12
radio input "true"
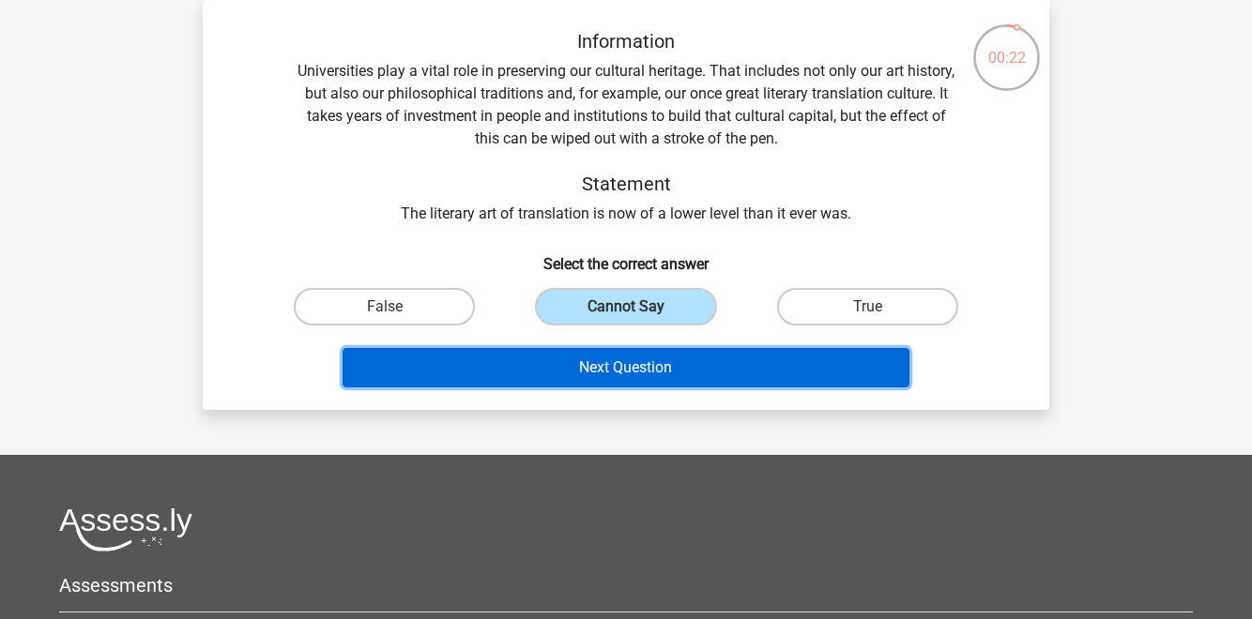
click at [633, 355] on button "Next Question" at bounding box center [627, 367] width 568 height 39
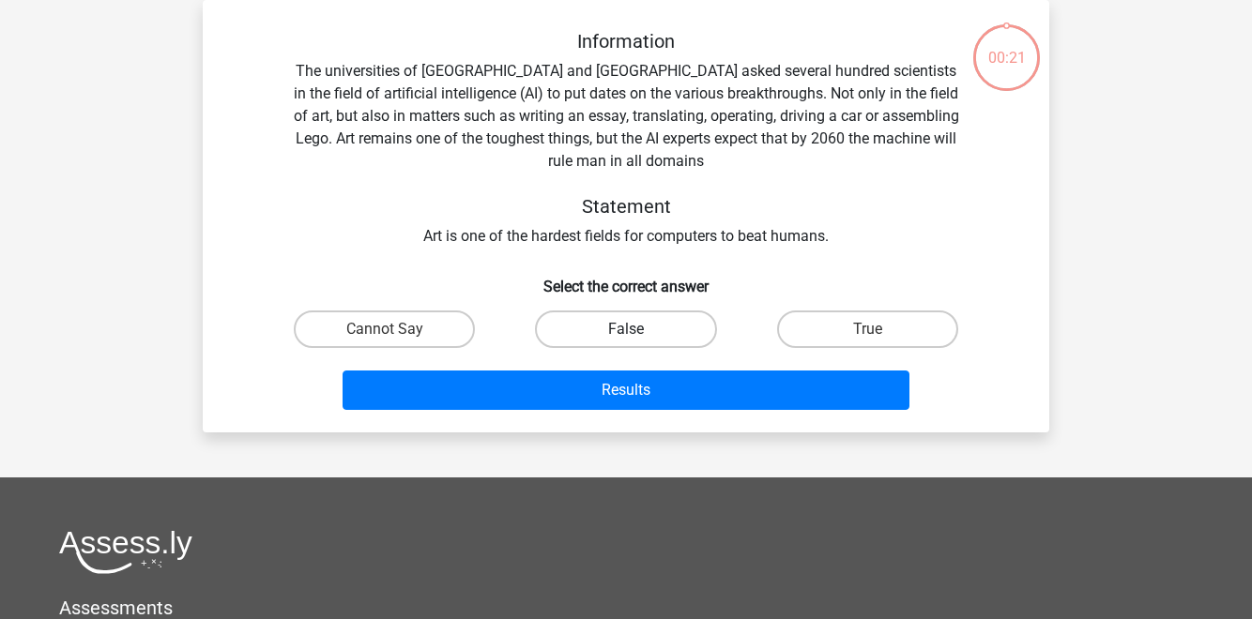
click at [626, 327] on label "False" at bounding box center [625, 330] width 181 height 38
click at [626, 329] on input "False" at bounding box center [632, 335] width 12 height 12
radio input "true"
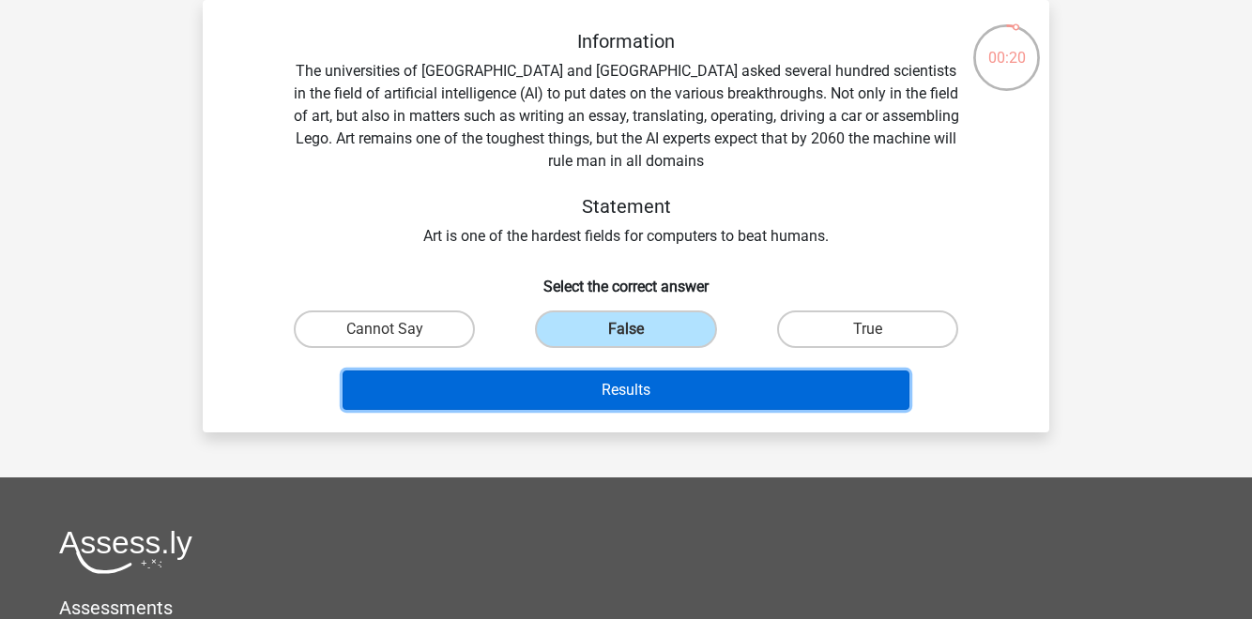
click at [632, 389] on button "Results" at bounding box center [627, 390] width 568 height 39
